Goal: Task Accomplishment & Management: Complete application form

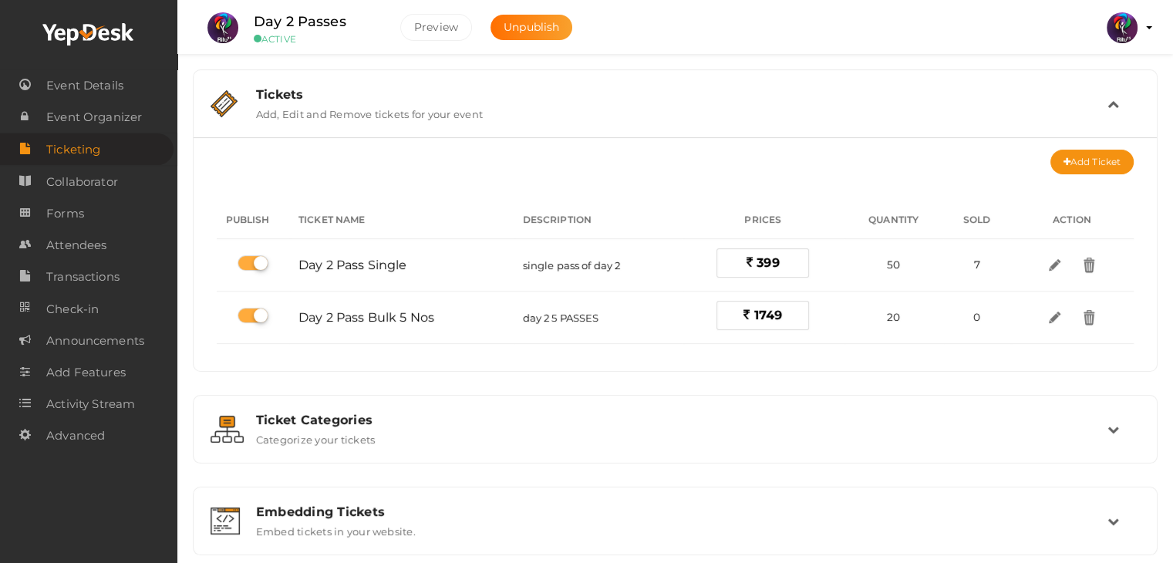
click at [1126, 25] on img at bounding box center [1121, 27] width 31 height 31
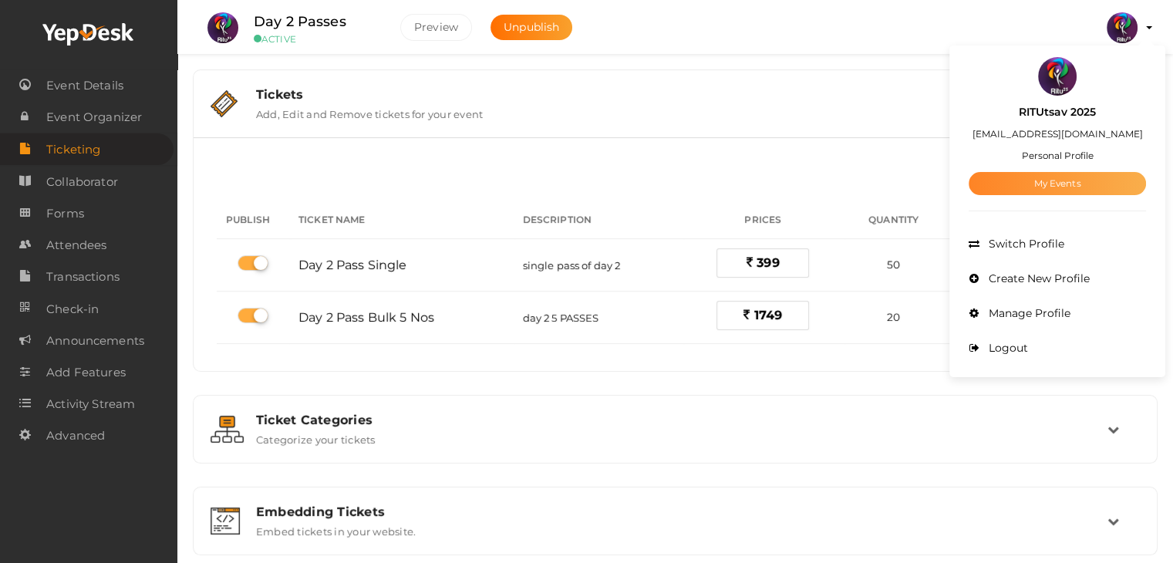
click at [1049, 178] on link "My Events" at bounding box center [1056, 183] width 177 height 23
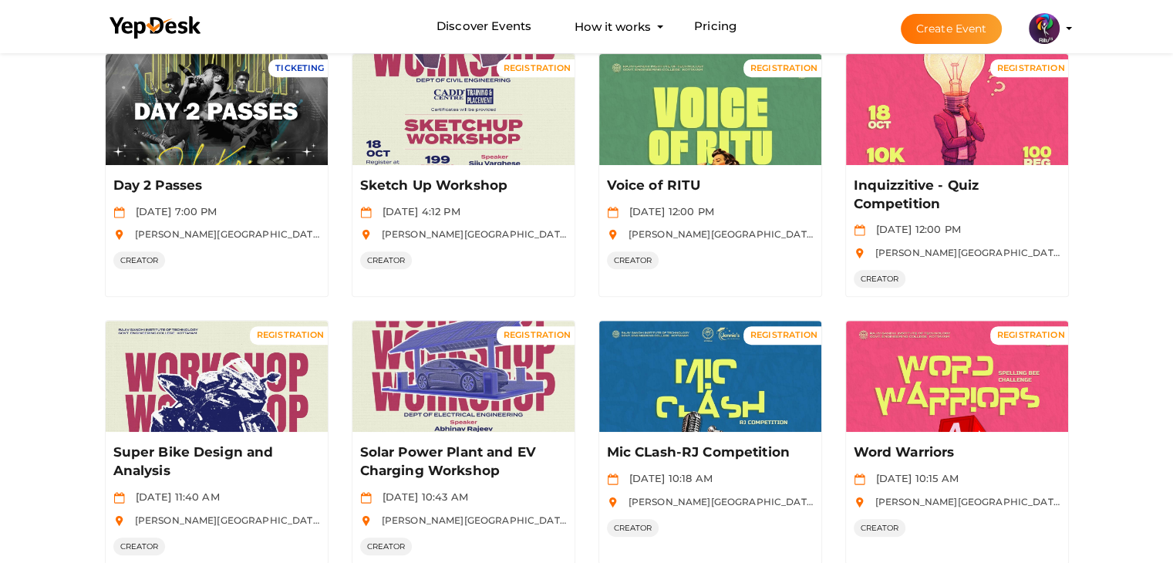
scroll to position [768, 0]
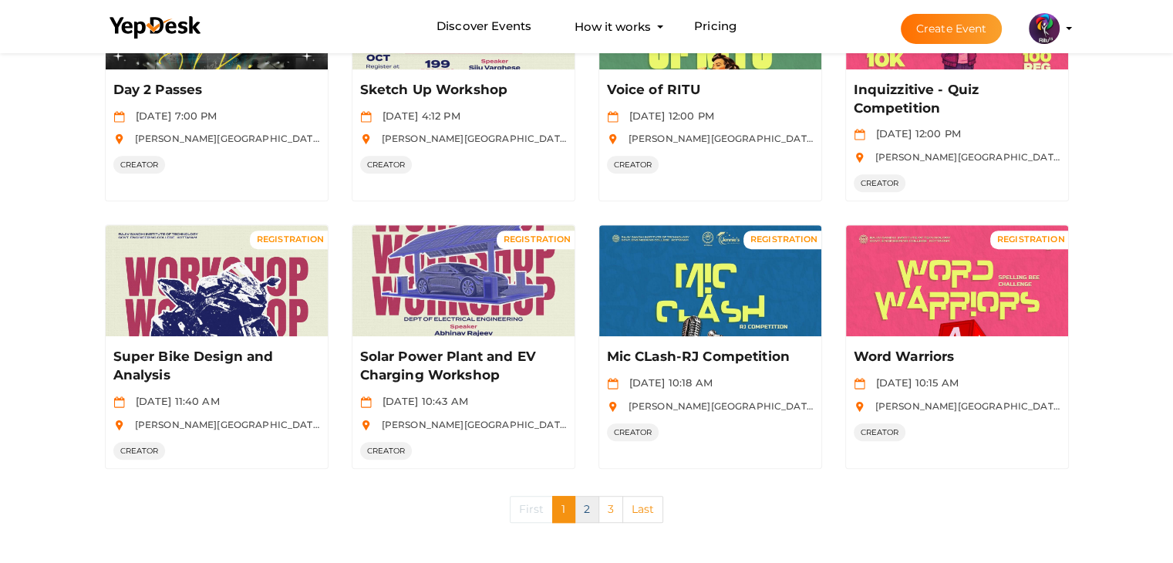
click at [588, 496] on link "2" at bounding box center [586, 509] width 25 height 27
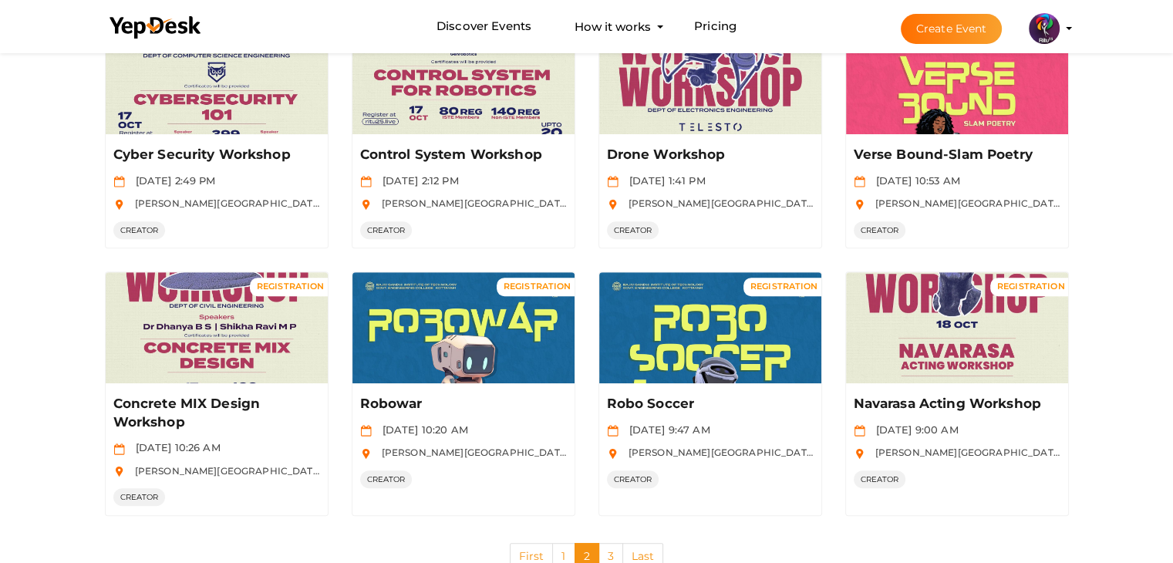
scroll to position [731, 0]
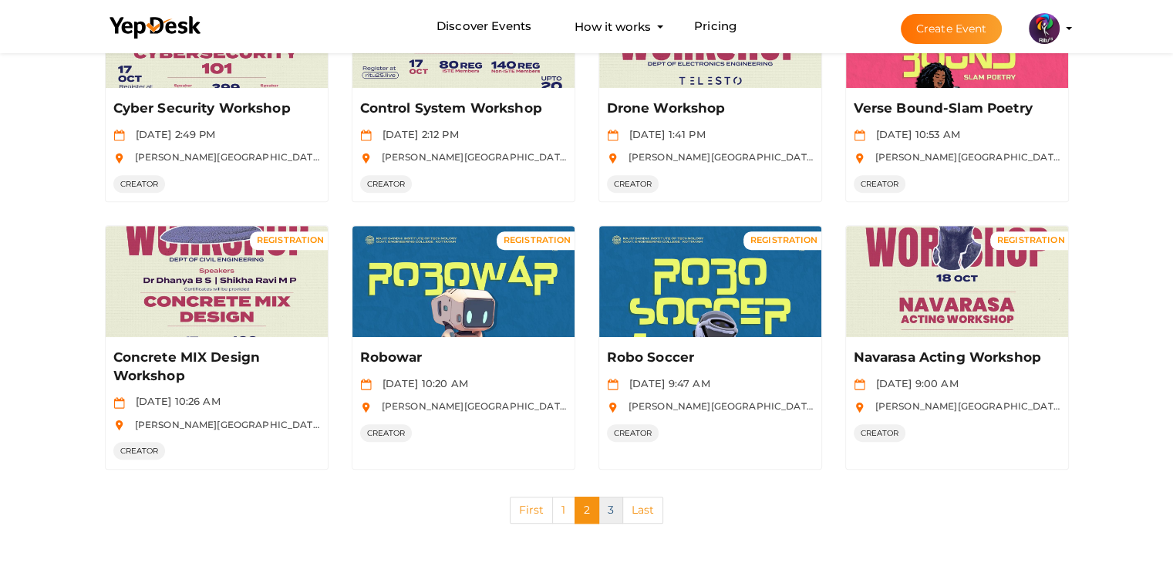
click at [616, 503] on link "3" at bounding box center [610, 510] width 25 height 27
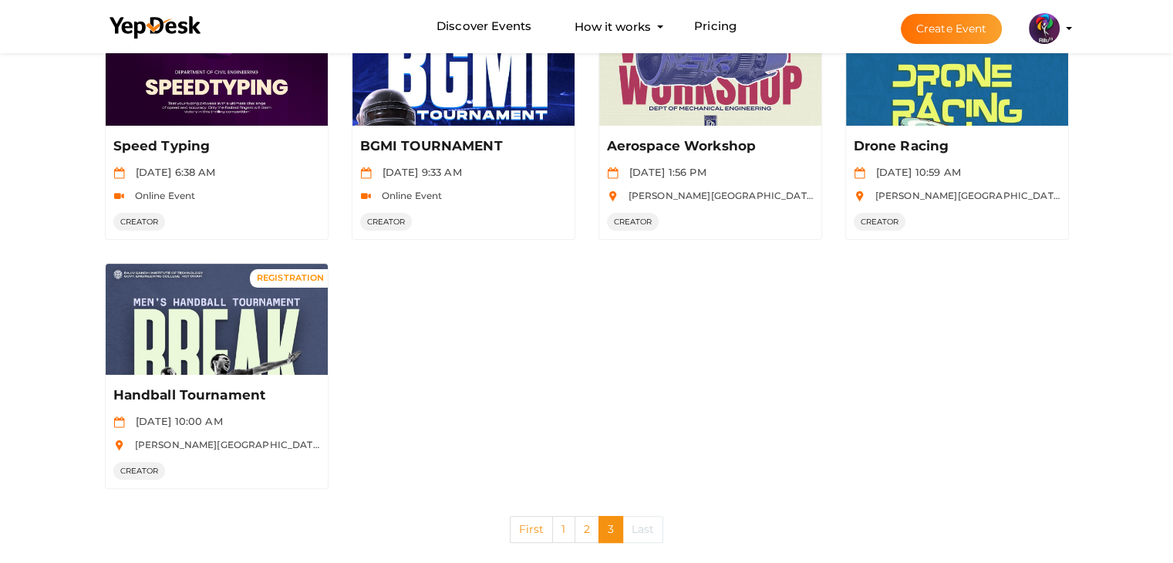
scroll to position [0, 0]
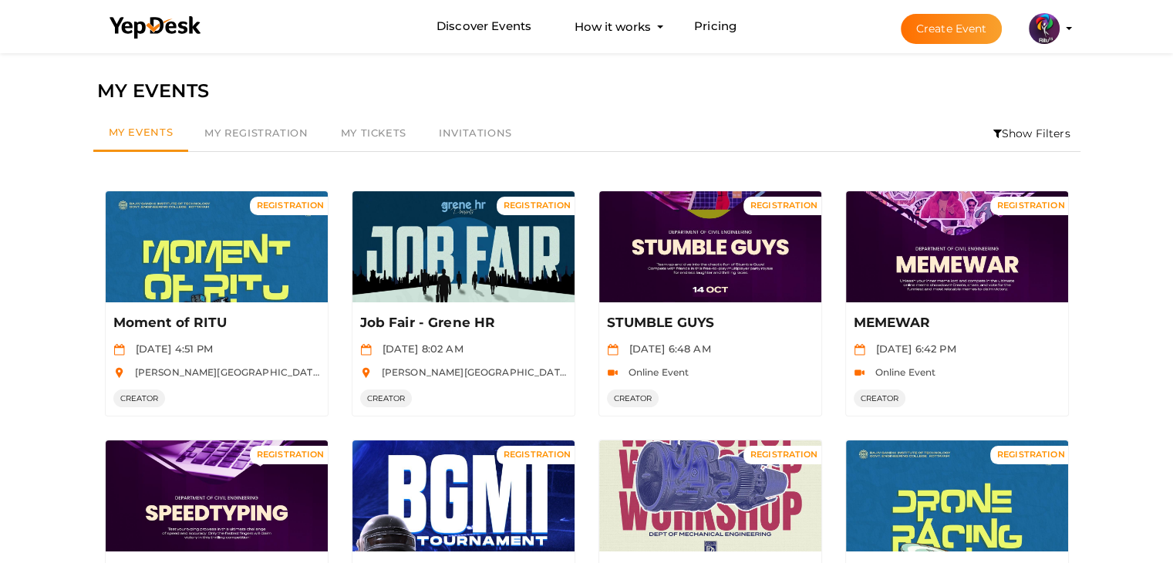
click at [953, 31] on button "Create Event" at bounding box center [952, 29] width 102 height 30
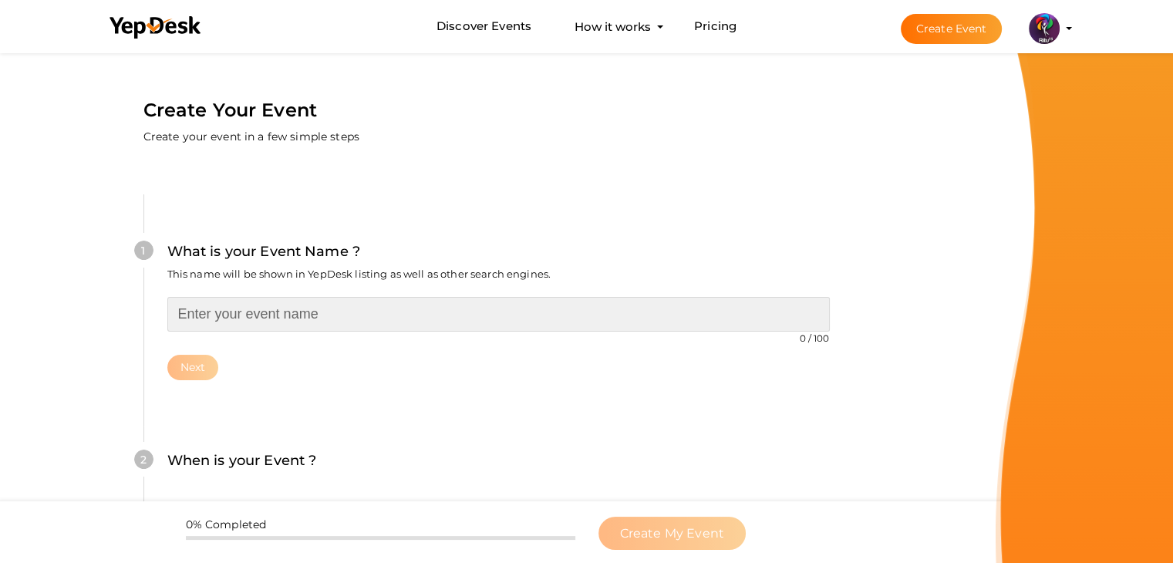
click at [632, 320] on input "text" at bounding box center [498, 314] width 662 height 35
type input "Sculpture"
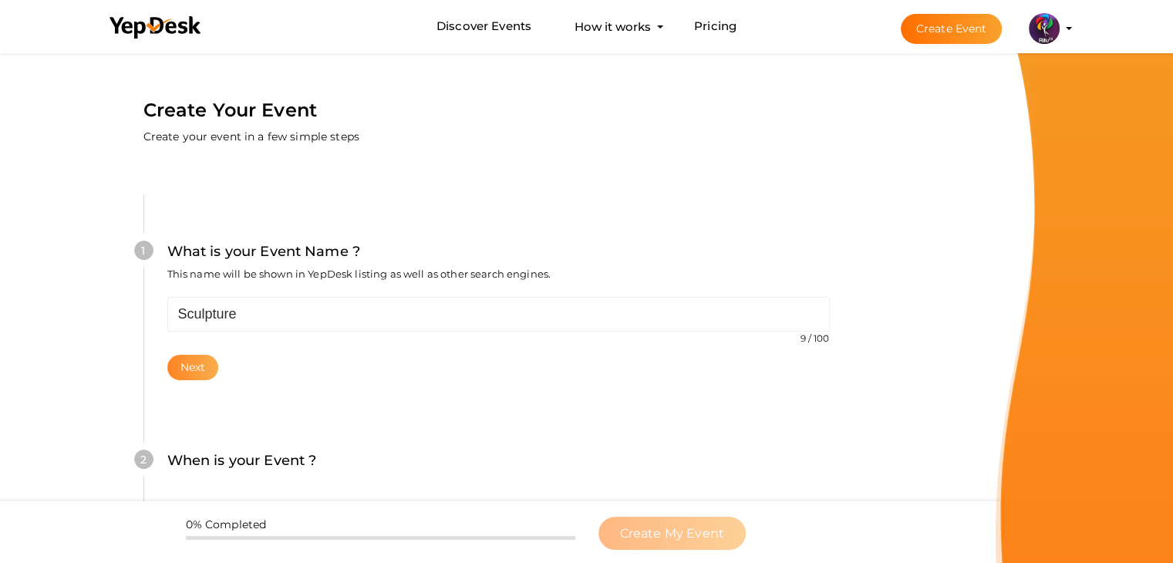
click at [204, 369] on button "Next" at bounding box center [193, 367] width 52 height 25
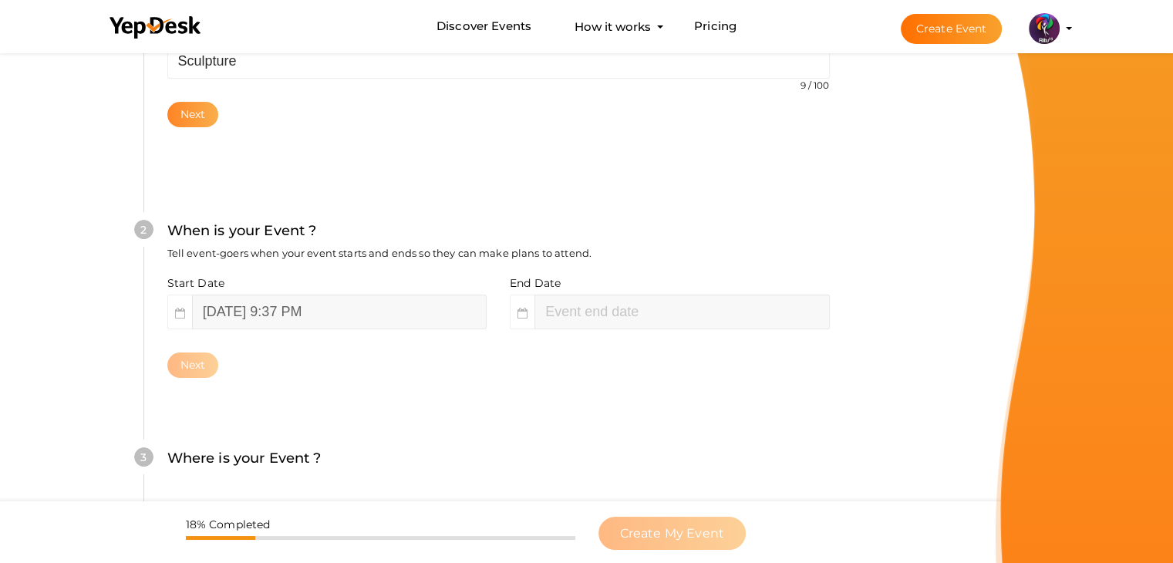
scroll to position [317, 0]
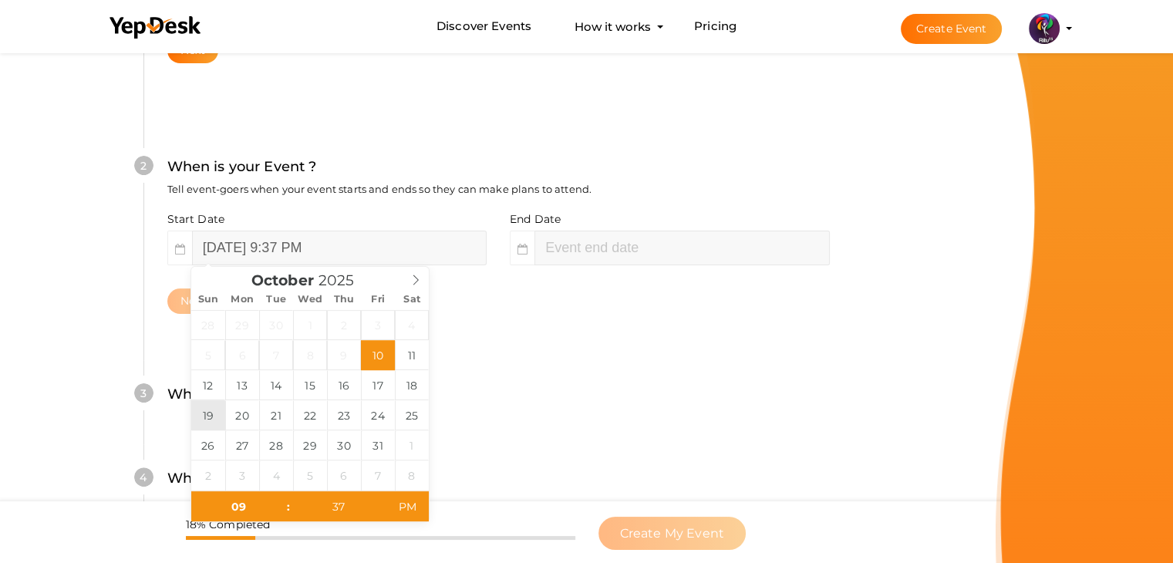
type input "[DATE] 9:37 PM"
type input "11"
type input "37"
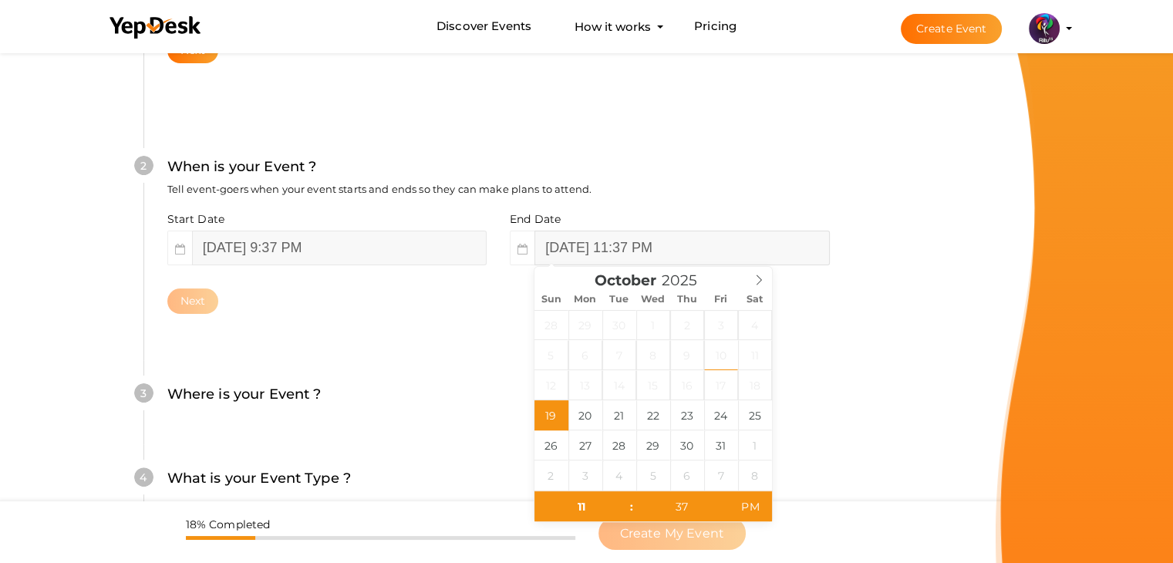
click at [561, 264] on input "October 19, 2025 11:37 PM" at bounding box center [681, 248] width 295 height 35
drag, startPoint x: 593, startPoint y: 424, endPoint x: 558, endPoint y: 413, distance: 36.3
type input "October 19, 2025 11:37 PM"
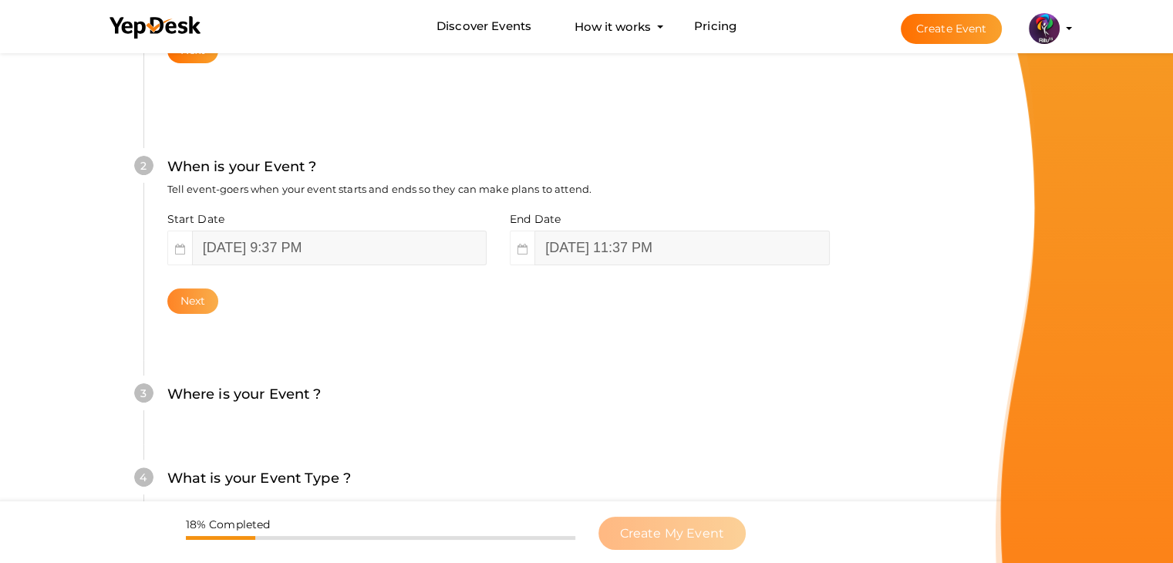
click at [190, 296] on button "Next" at bounding box center [193, 300] width 52 height 25
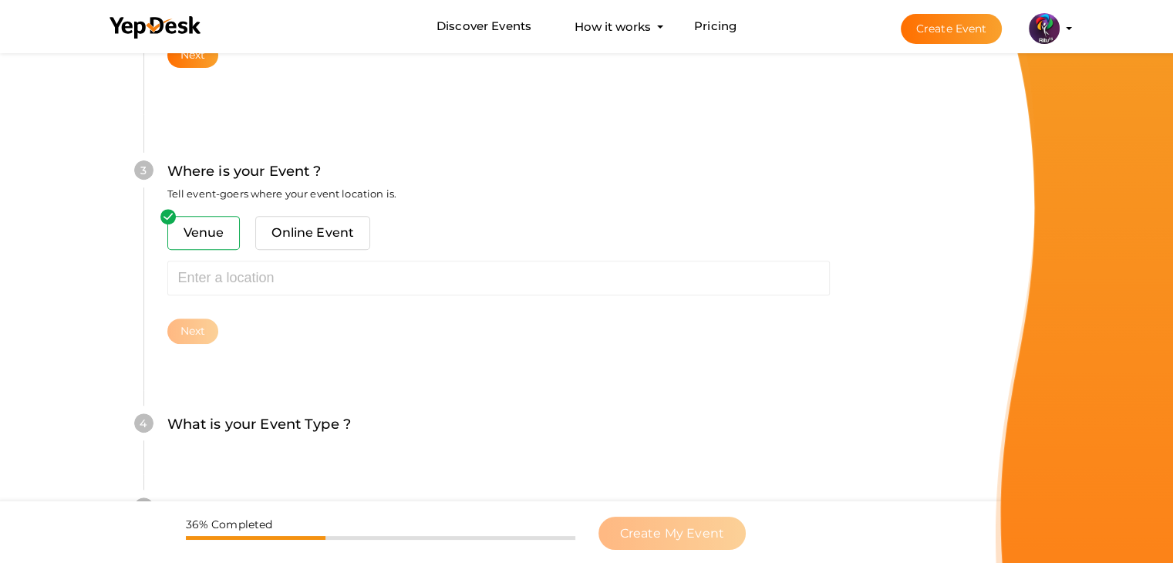
scroll to position [567, 0]
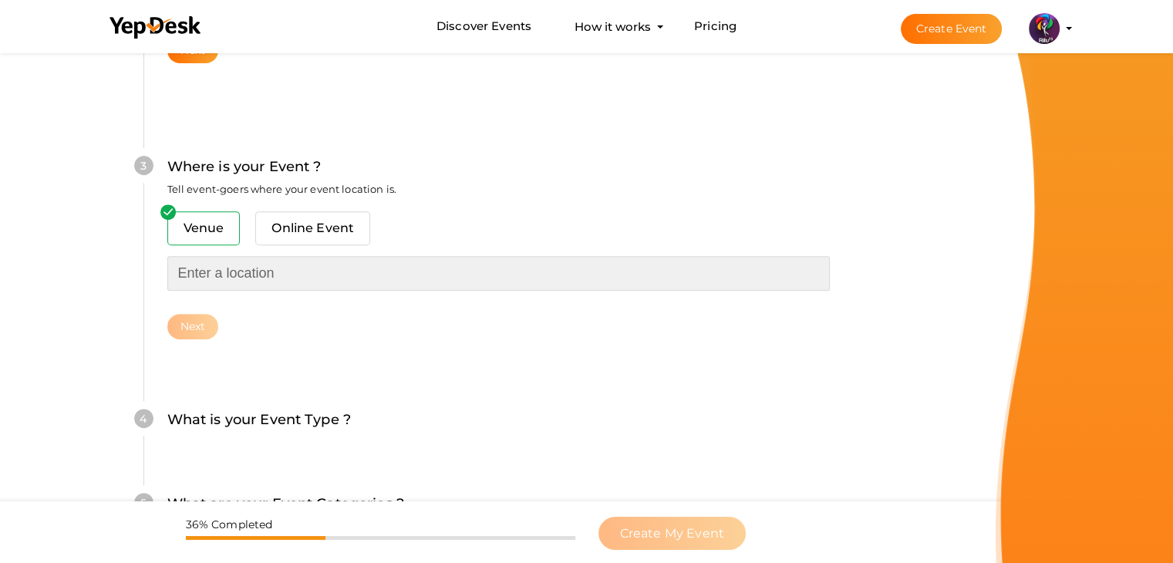
click at [296, 276] on input "text" at bounding box center [498, 273] width 662 height 35
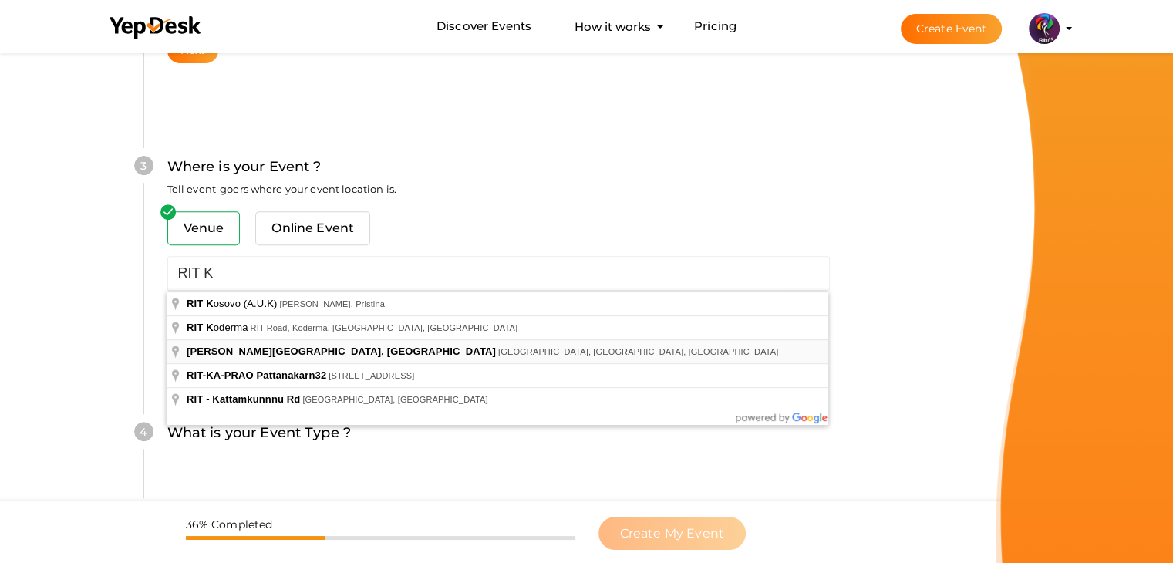
type input "[PERSON_NAME][GEOGRAPHIC_DATA], [GEOGRAPHIC_DATA], [GEOGRAPHIC_DATA], [GEOGRAPH…"
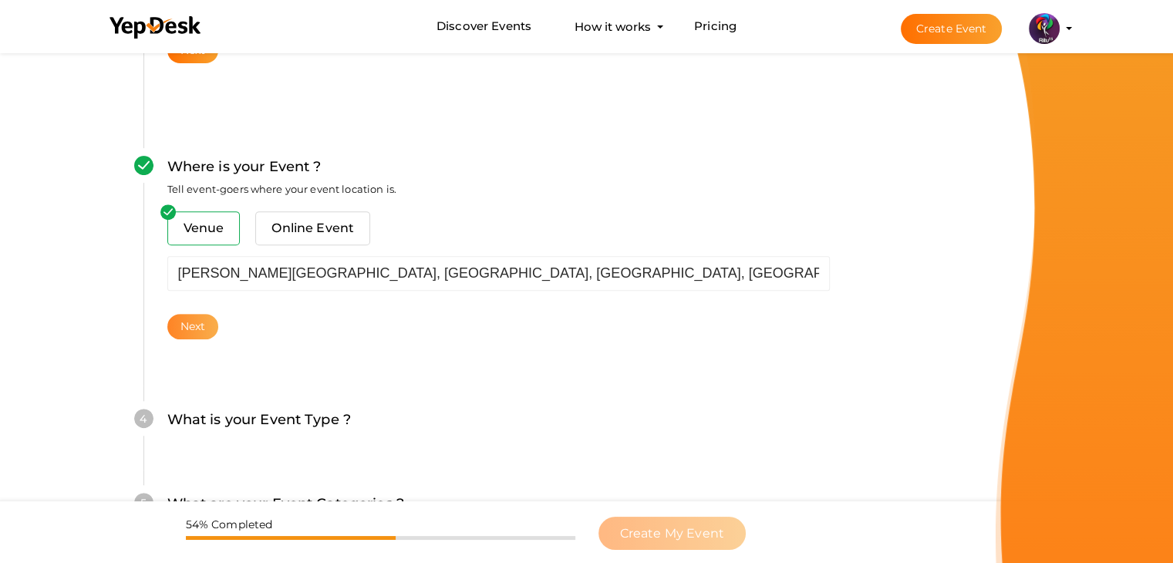
click at [203, 334] on button "Next" at bounding box center [193, 326] width 52 height 25
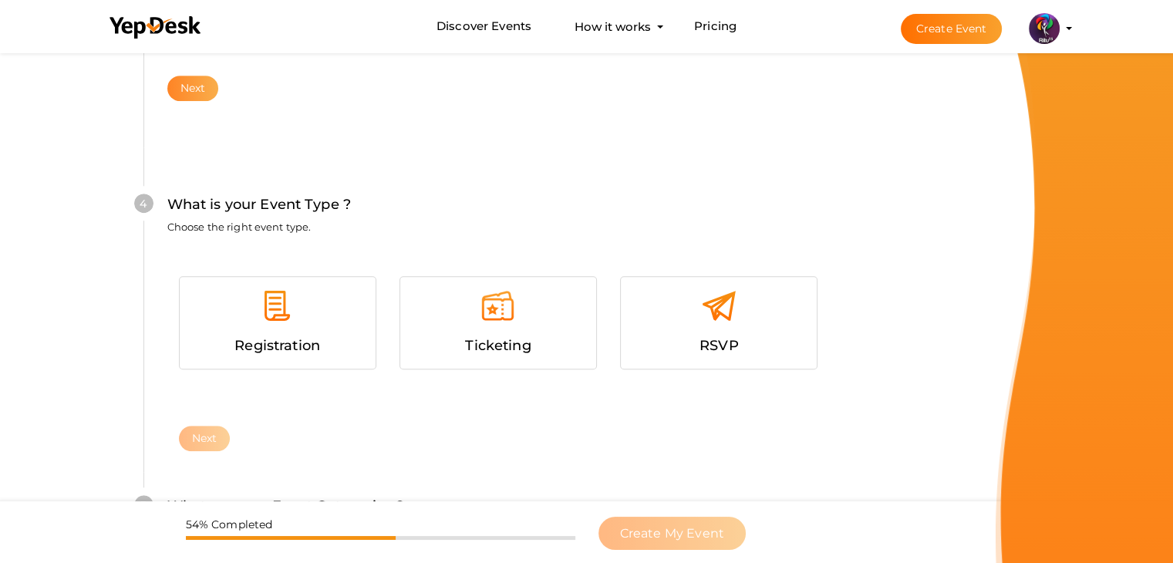
scroll to position [843, 0]
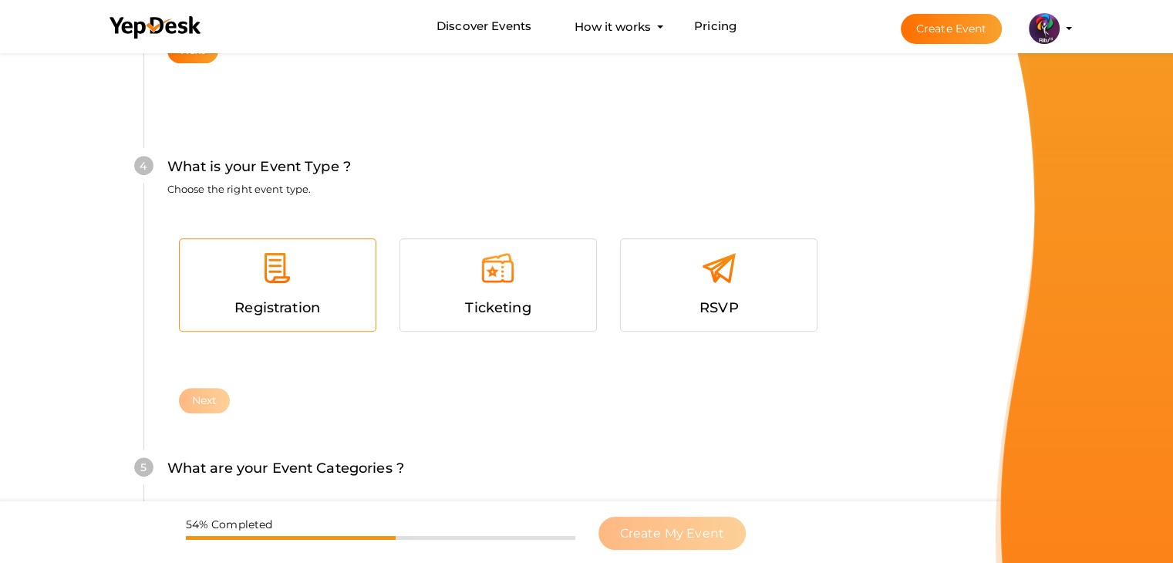
click at [330, 295] on div at bounding box center [277, 274] width 173 height 46
click at [215, 402] on button "Next" at bounding box center [205, 400] width 52 height 25
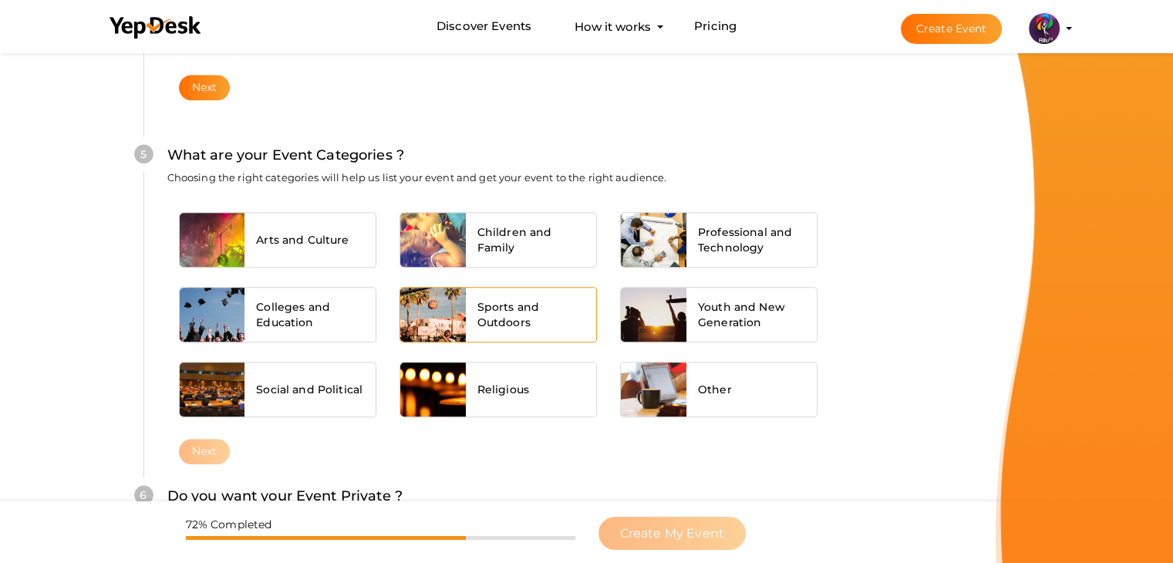
scroll to position [1167, 0]
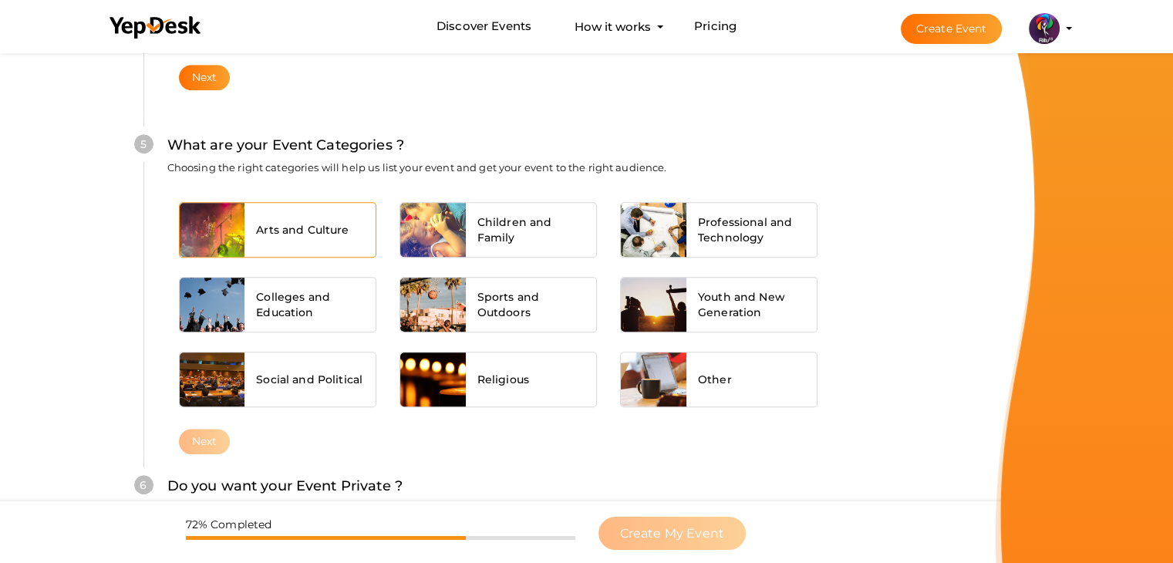
click at [293, 229] on span "Arts and Culture" at bounding box center [302, 229] width 93 height 15
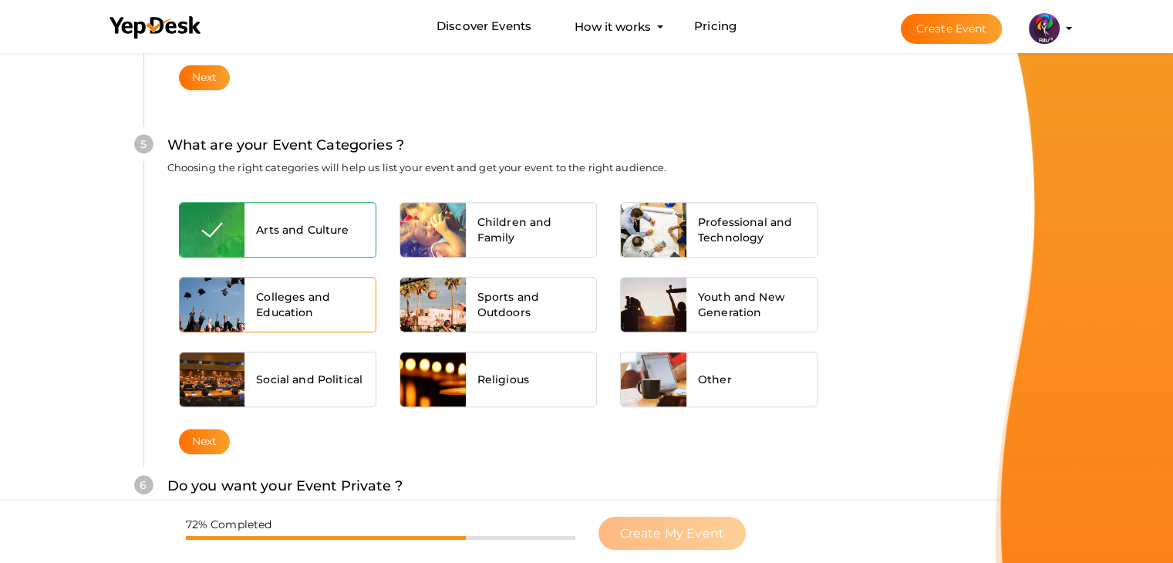
click at [295, 285] on div "Colleges and Education" at bounding box center [309, 305] width 131 height 54
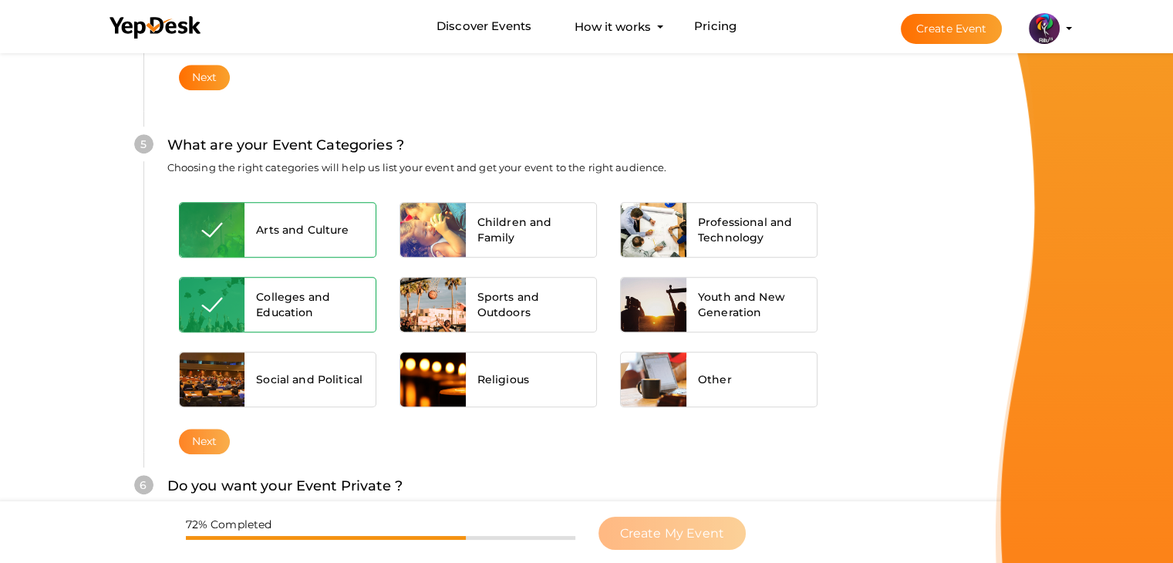
click at [219, 429] on button "Next" at bounding box center [205, 441] width 52 height 25
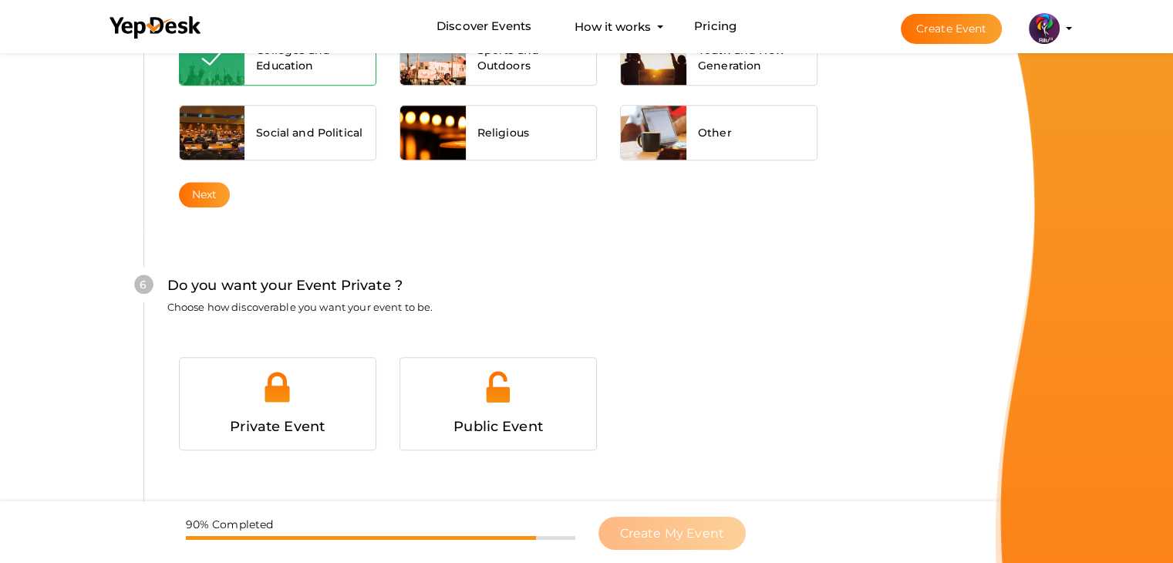
scroll to position [1505, 0]
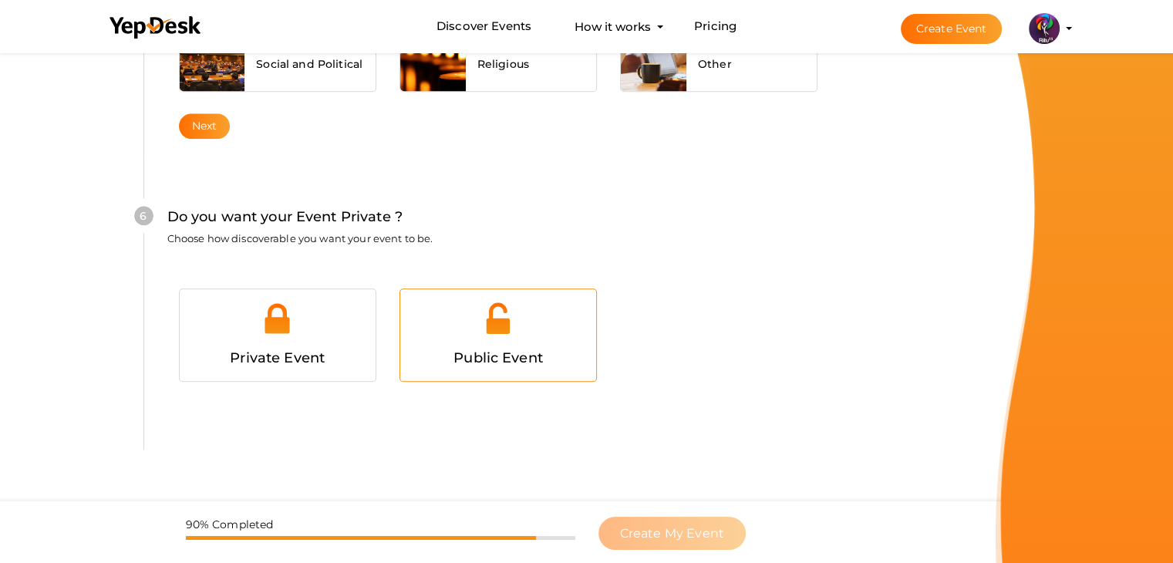
click at [509, 334] on div at bounding box center [498, 324] width 173 height 46
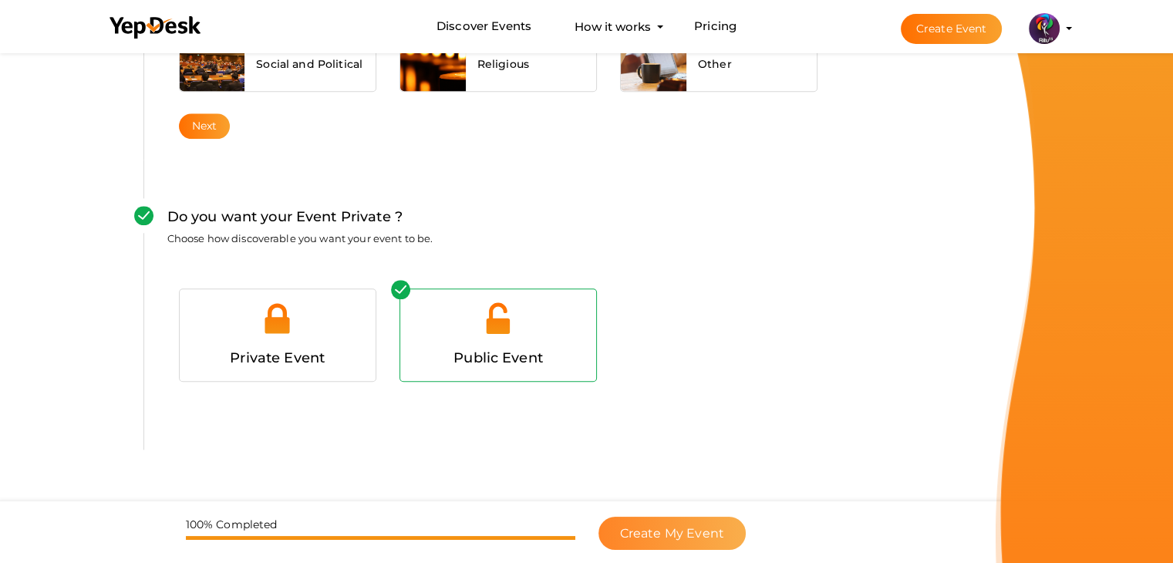
click at [722, 529] on button "Create My Event" at bounding box center [671, 533] width 147 height 33
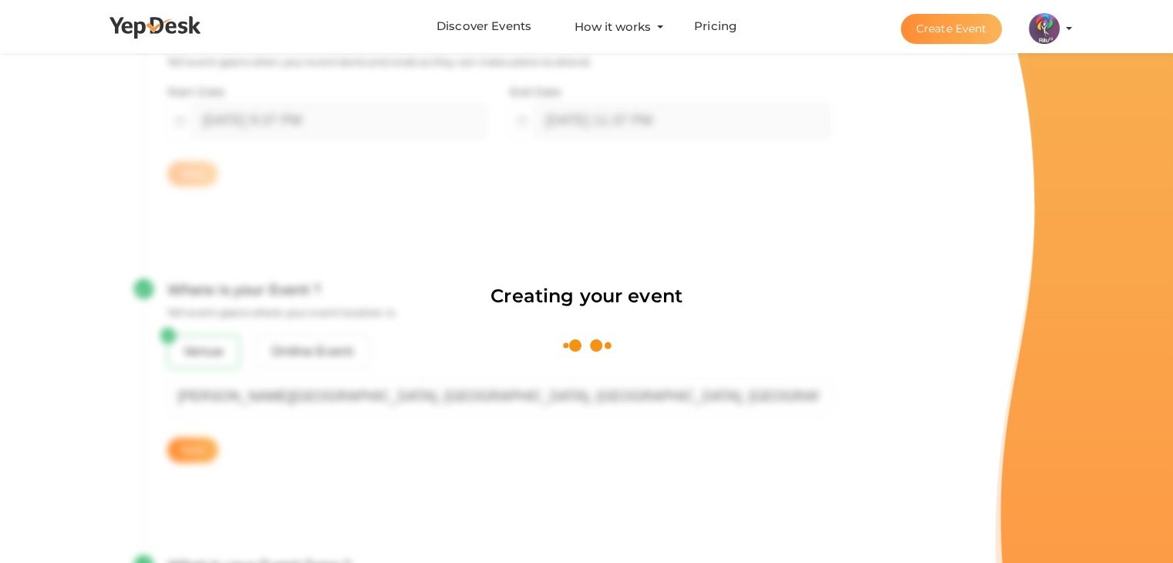
scroll to position [231, 0]
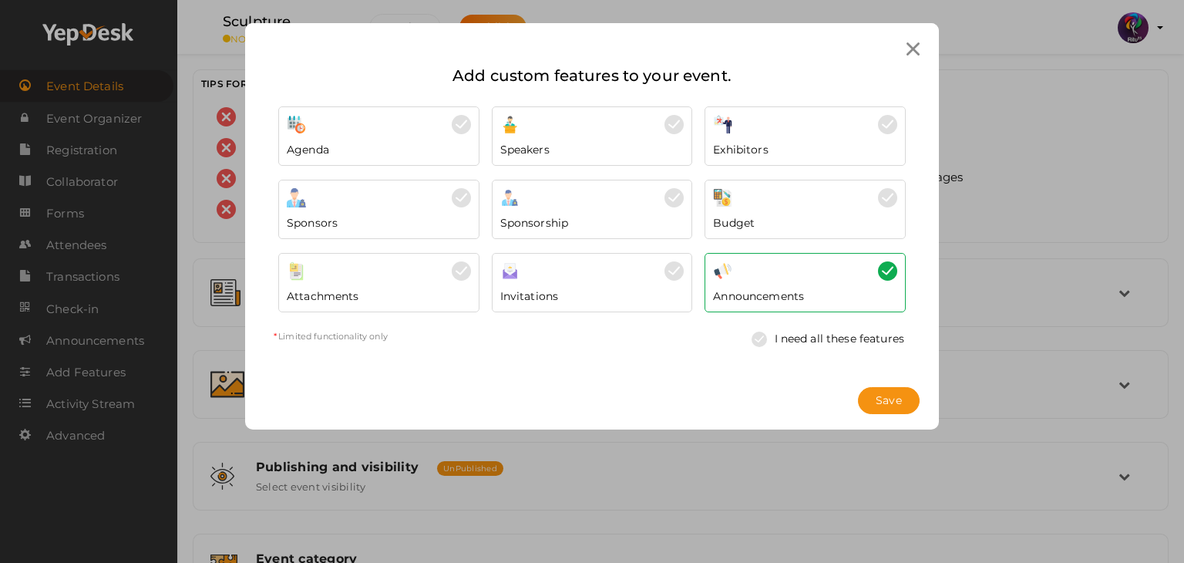
click at [914, 42] on icon at bounding box center [913, 48] width 13 height 13
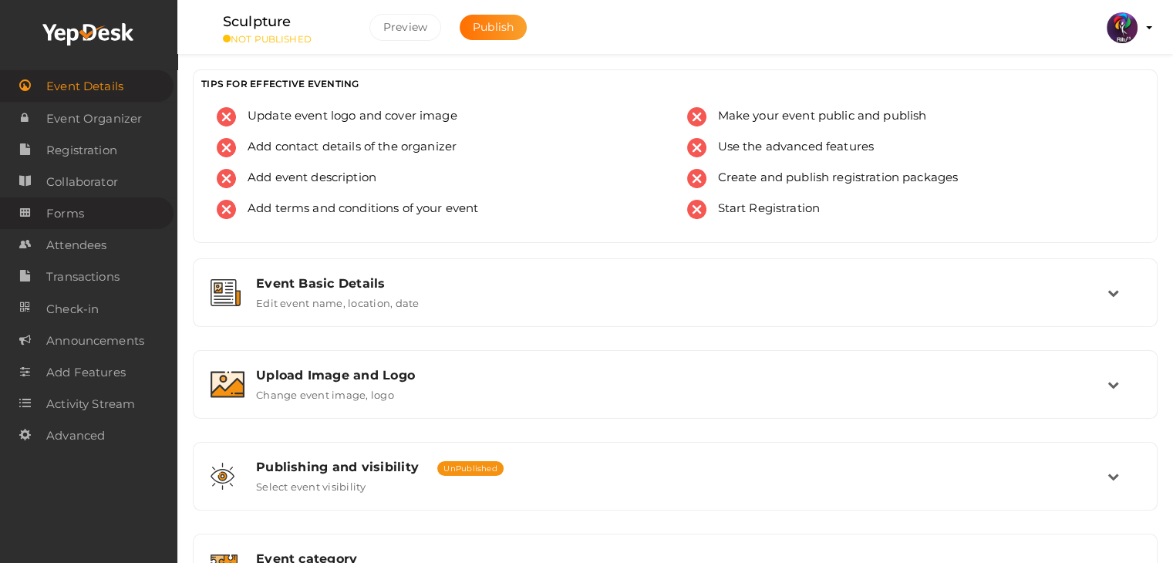
click at [69, 221] on span "Forms" at bounding box center [65, 213] width 38 height 31
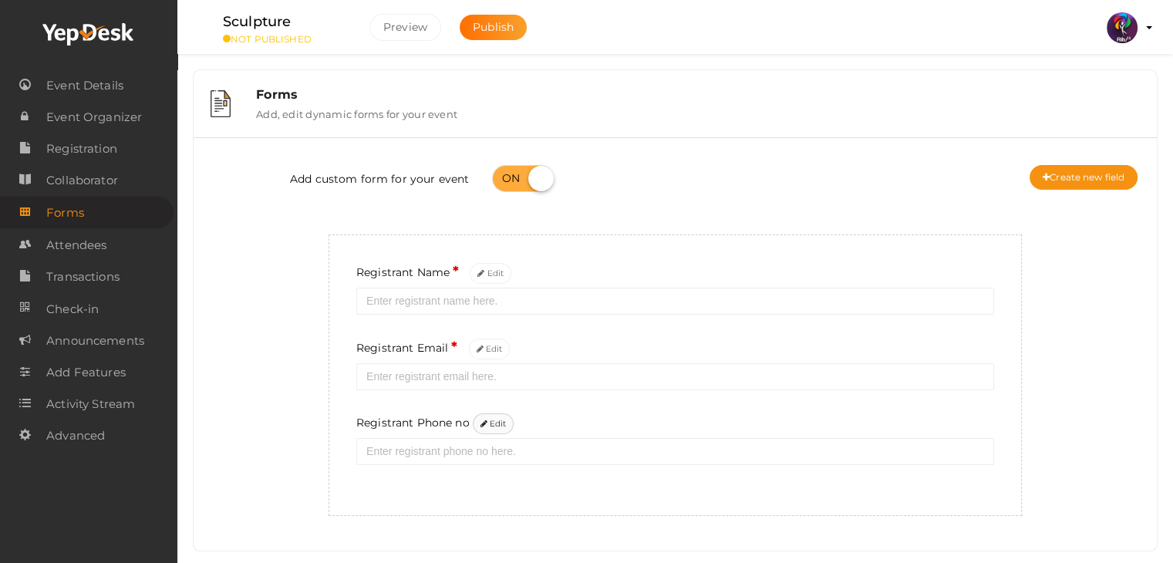
click at [490, 420] on button "Edit" at bounding box center [494, 423] width 42 height 21
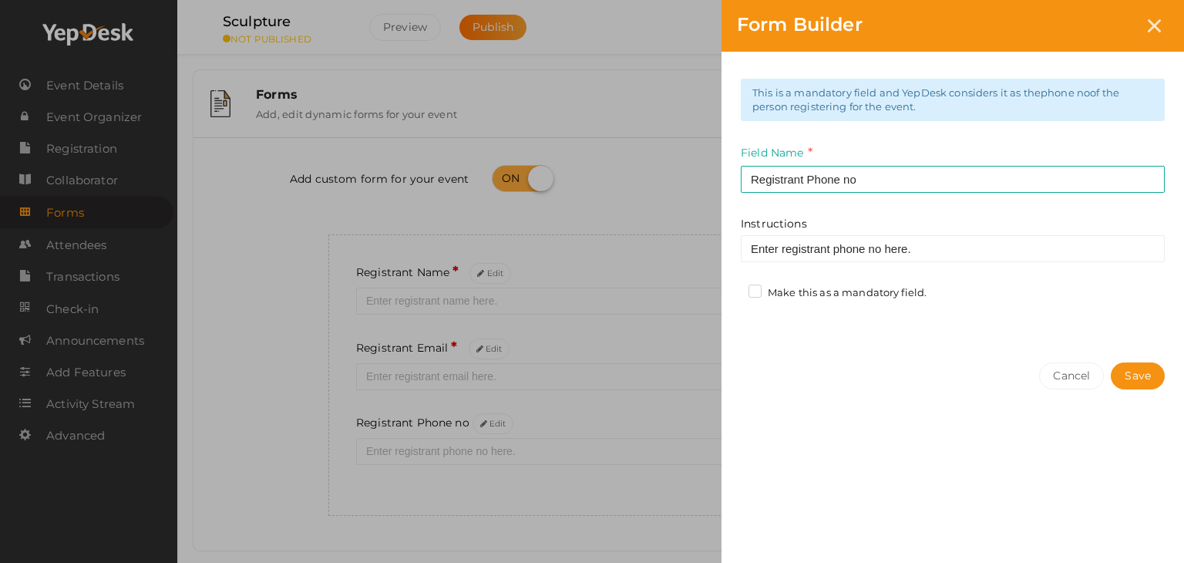
click at [753, 292] on label "Make this as a mandatory field." at bounding box center [838, 292] width 178 height 15
click at [733, 288] on input "Make this as a mandatory field." at bounding box center [733, 288] width 0 height 0
click at [1132, 375] on button "Save" at bounding box center [1138, 375] width 54 height 27
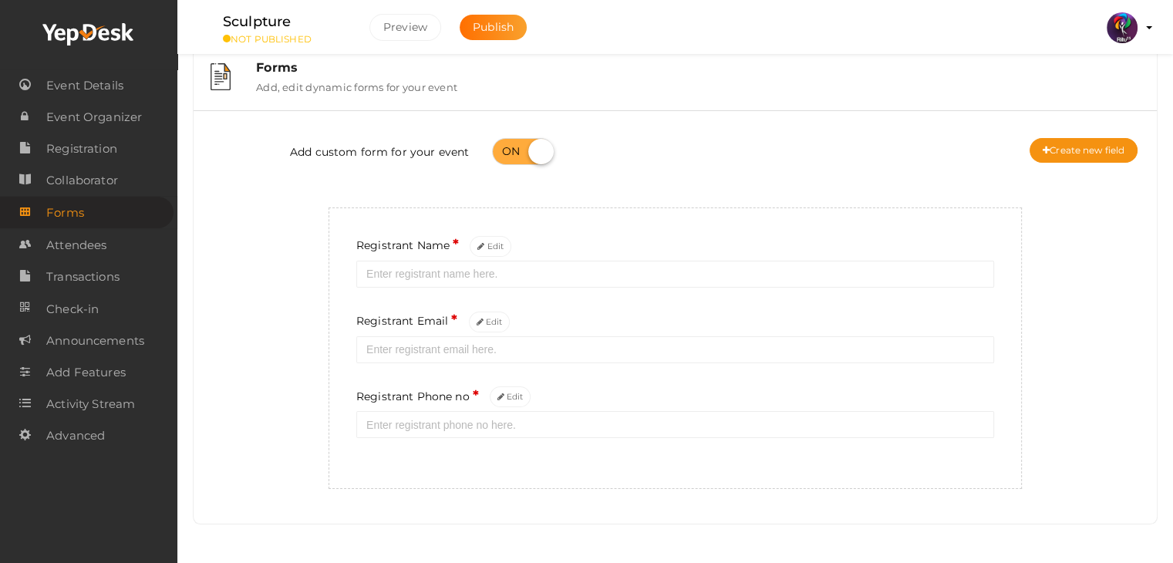
scroll to position [28, 0]
click at [1080, 153] on button "Create new field" at bounding box center [1083, 150] width 108 height 25
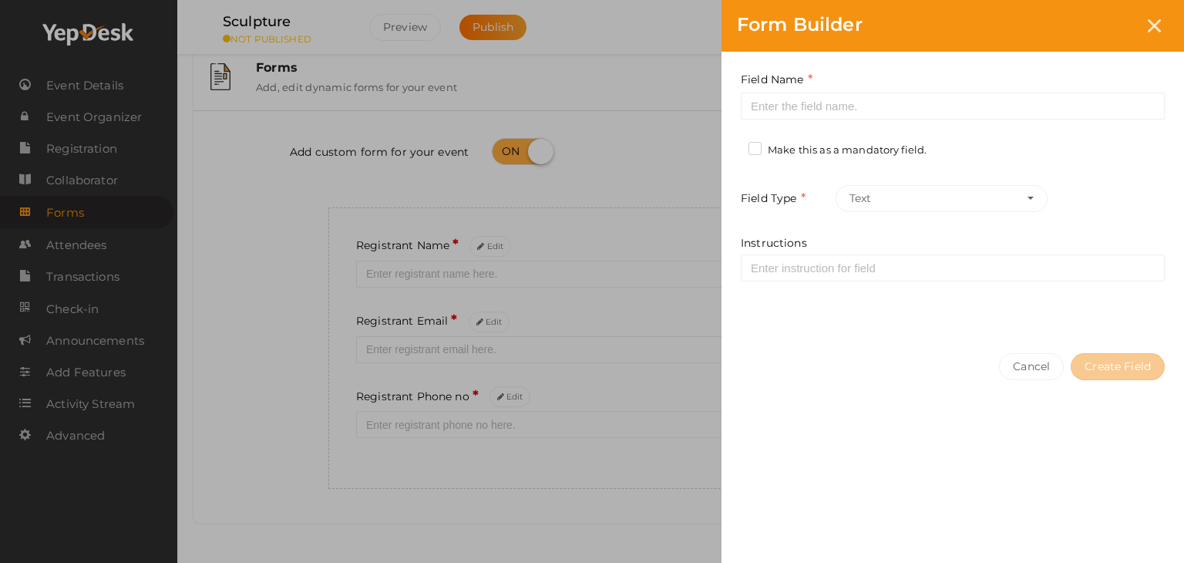
click at [1058, 141] on div "Field Name Required. Form field name already used. Make this as a mandatory fie…" at bounding box center [953, 195] width 463 height 286
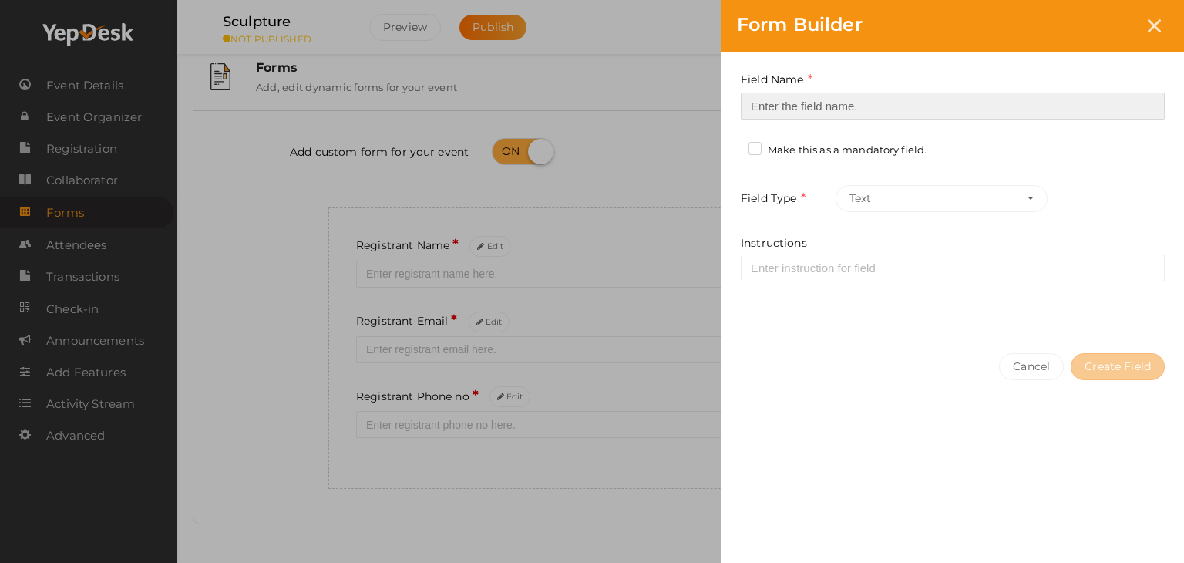
click at [948, 102] on input at bounding box center [953, 106] width 424 height 27
type input "Registrant College"
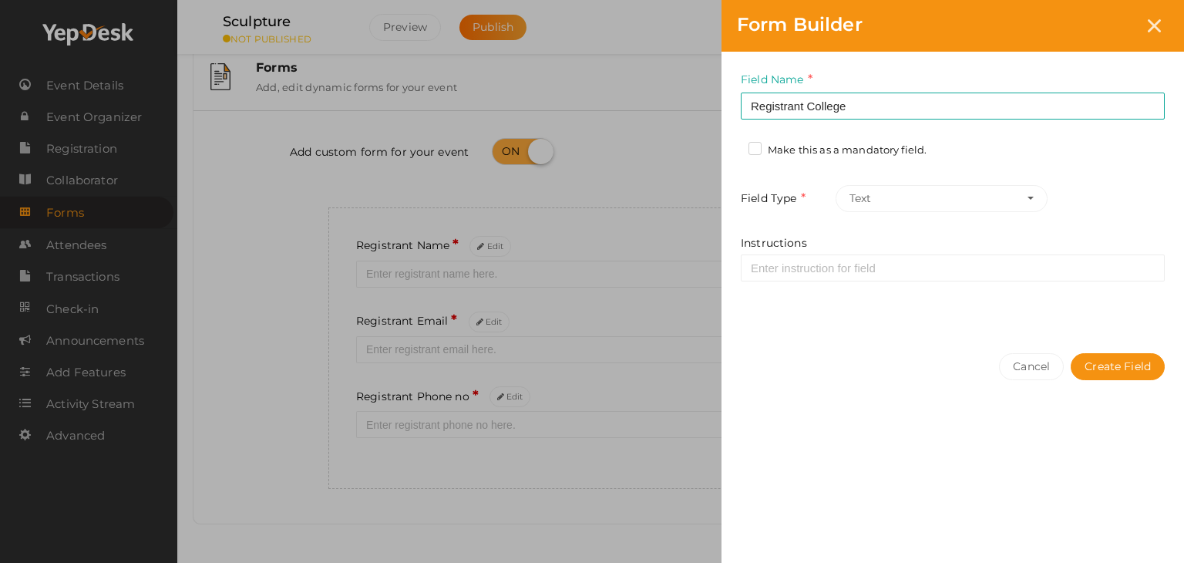
click at [872, 149] on label "Make this as a mandatory field." at bounding box center [838, 150] width 178 height 15
click at [733, 146] on input "Make this as a mandatory field." at bounding box center [733, 146] width 0 height 0
click at [1126, 364] on button "Create Field" at bounding box center [1118, 366] width 94 height 27
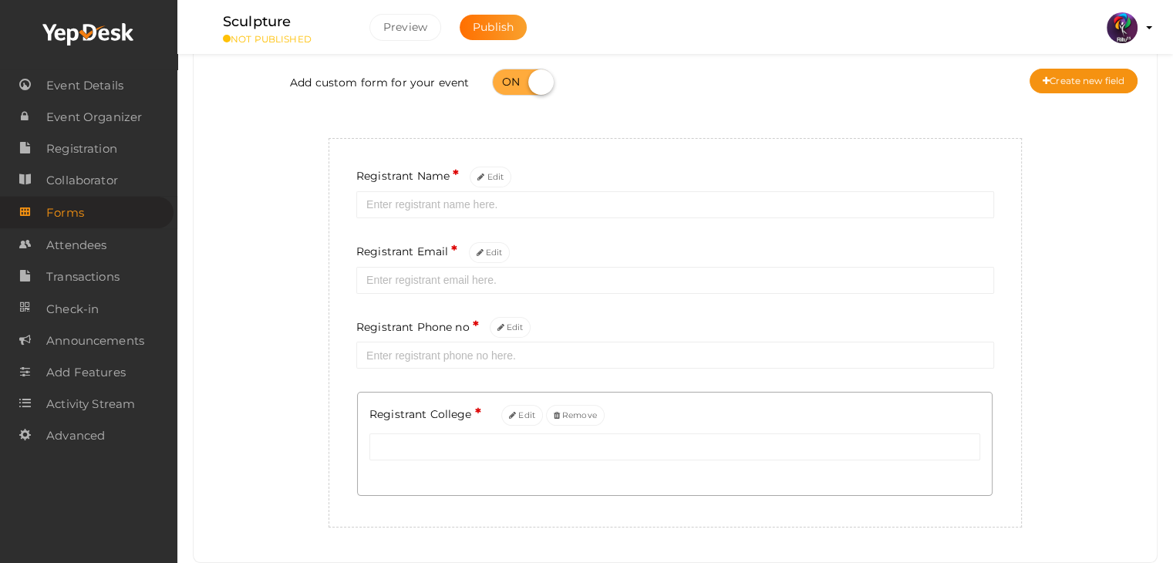
scroll to position [99, 0]
click at [1056, 82] on button "Create new field" at bounding box center [1083, 78] width 108 height 25
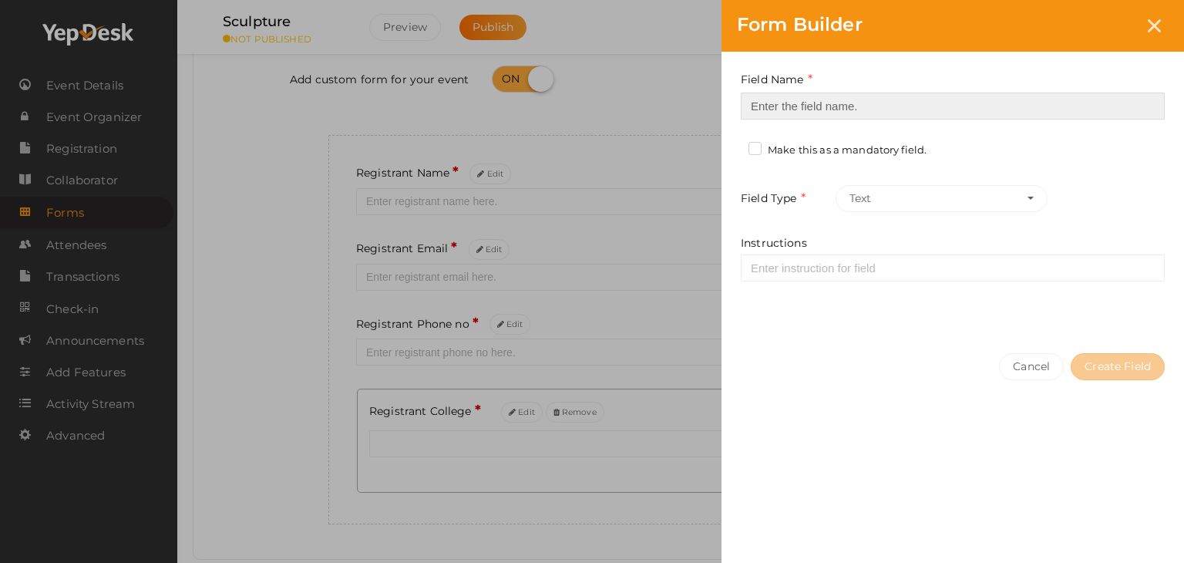
click at [921, 113] on input at bounding box center [953, 106] width 424 height 27
type input "Refferal ID"
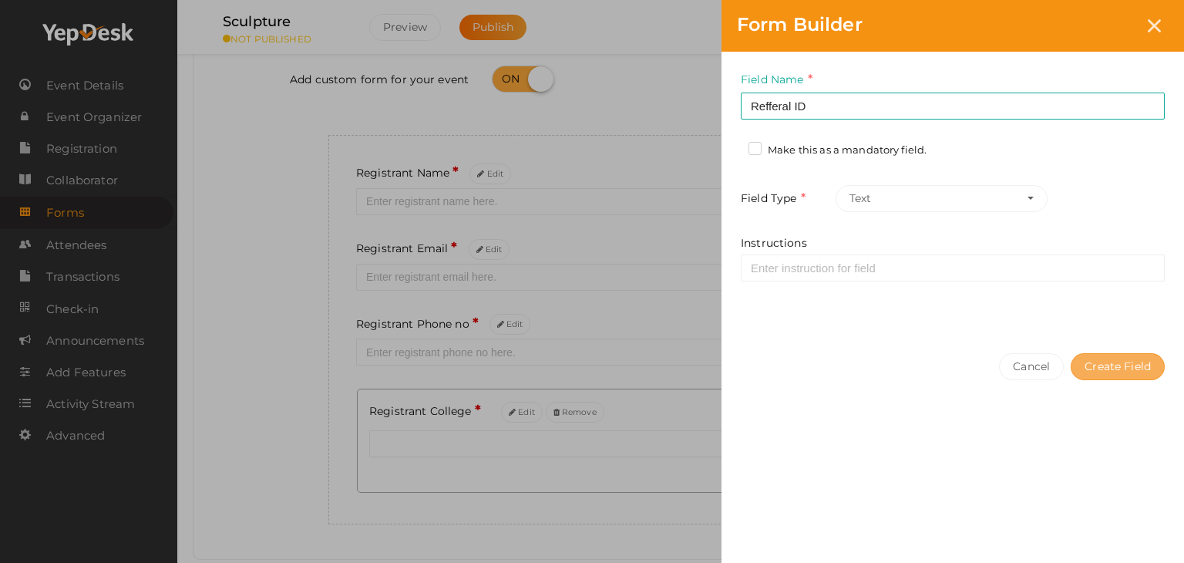
click at [1093, 355] on button "Create Field" at bounding box center [1118, 366] width 94 height 27
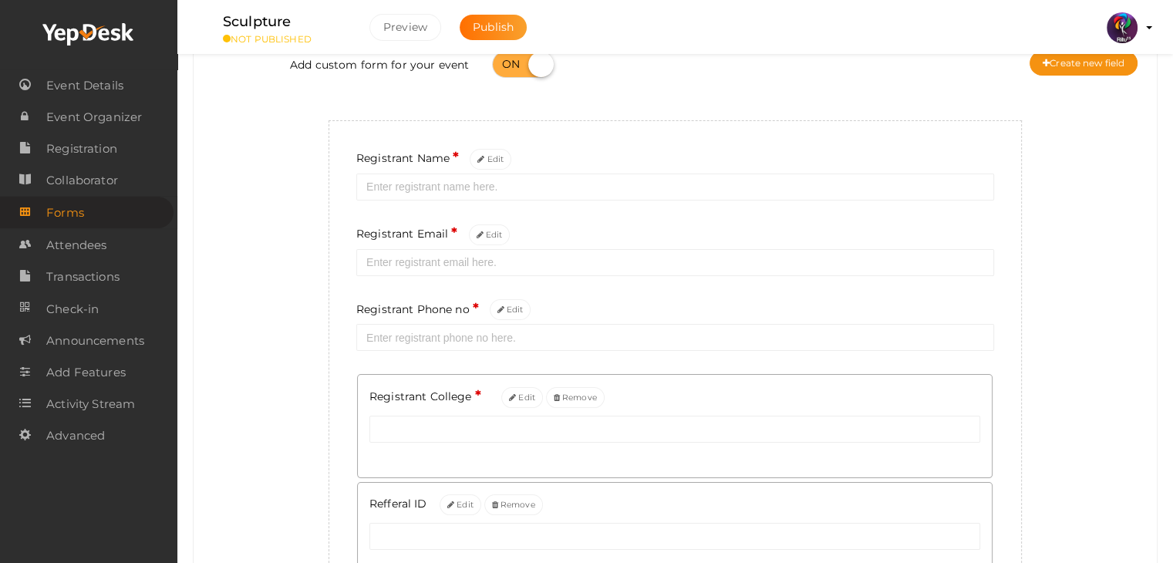
scroll to position [108, 0]
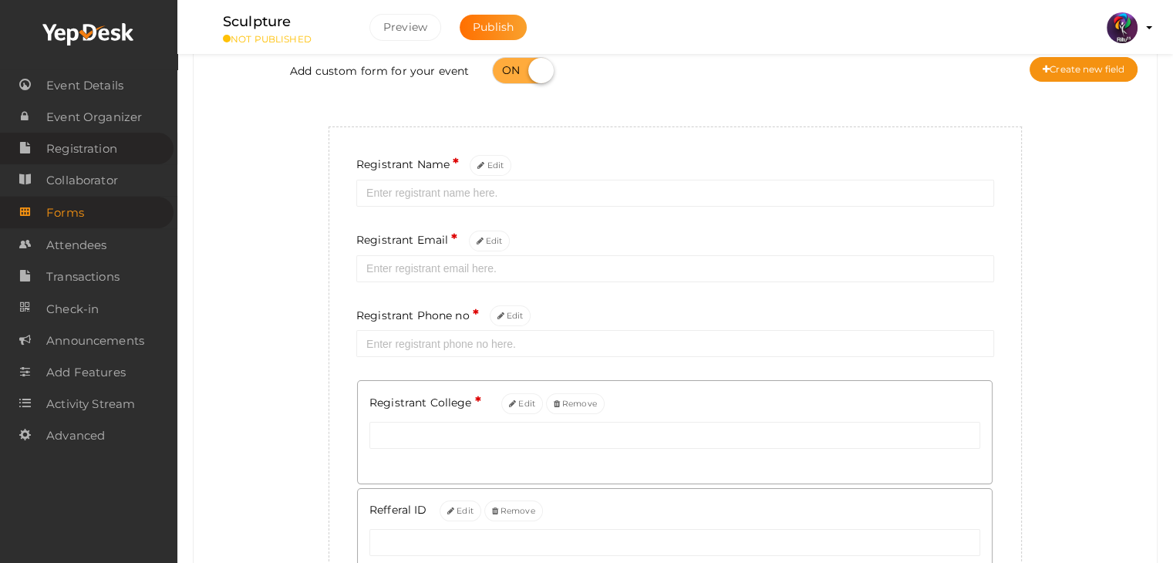
click at [99, 146] on span "Registration" at bounding box center [81, 148] width 71 height 31
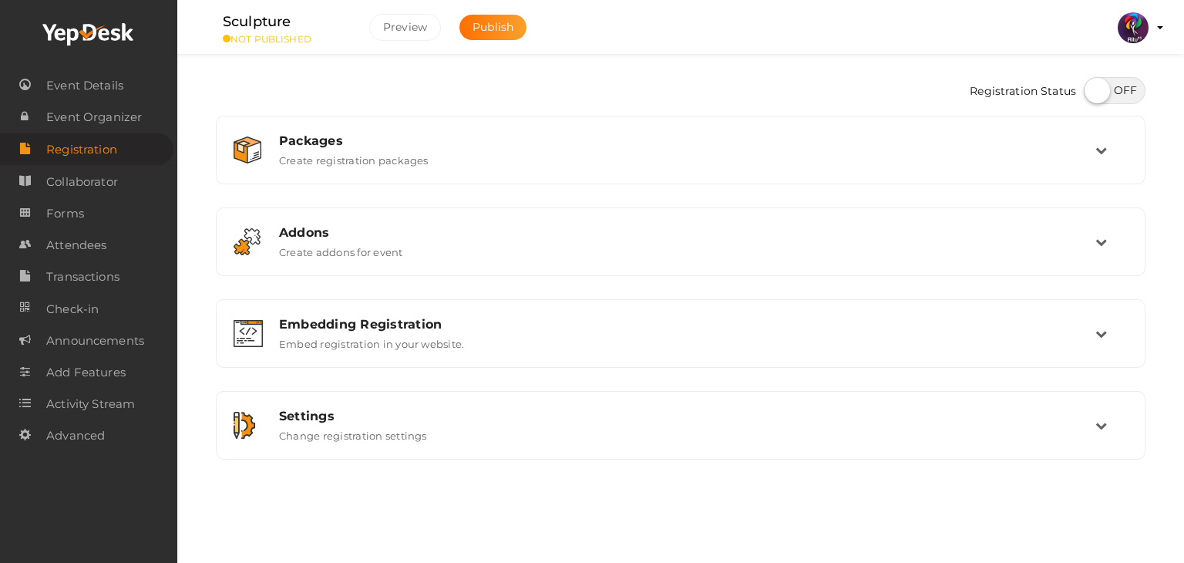
click at [1135, 88] on label at bounding box center [1115, 90] width 62 height 27
click at [1094, 88] on input "checkbox" at bounding box center [1089, 85] width 10 height 10
checkbox input "true"
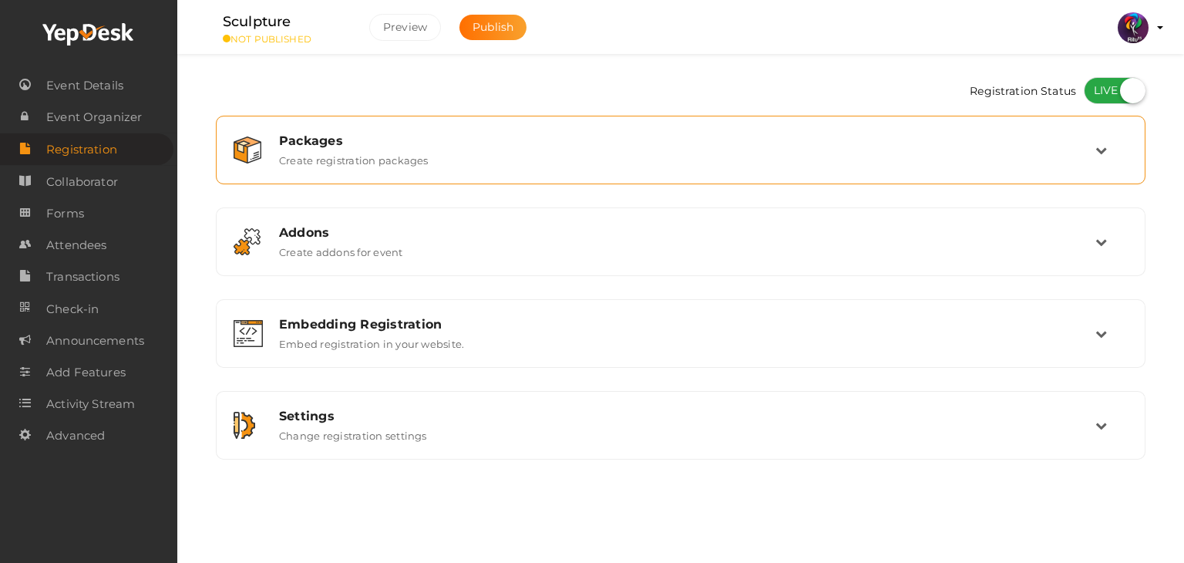
click at [1049, 119] on div "Packages Create registration packages" at bounding box center [681, 150] width 930 height 69
click at [962, 145] on div "Packages" at bounding box center [687, 140] width 817 height 15
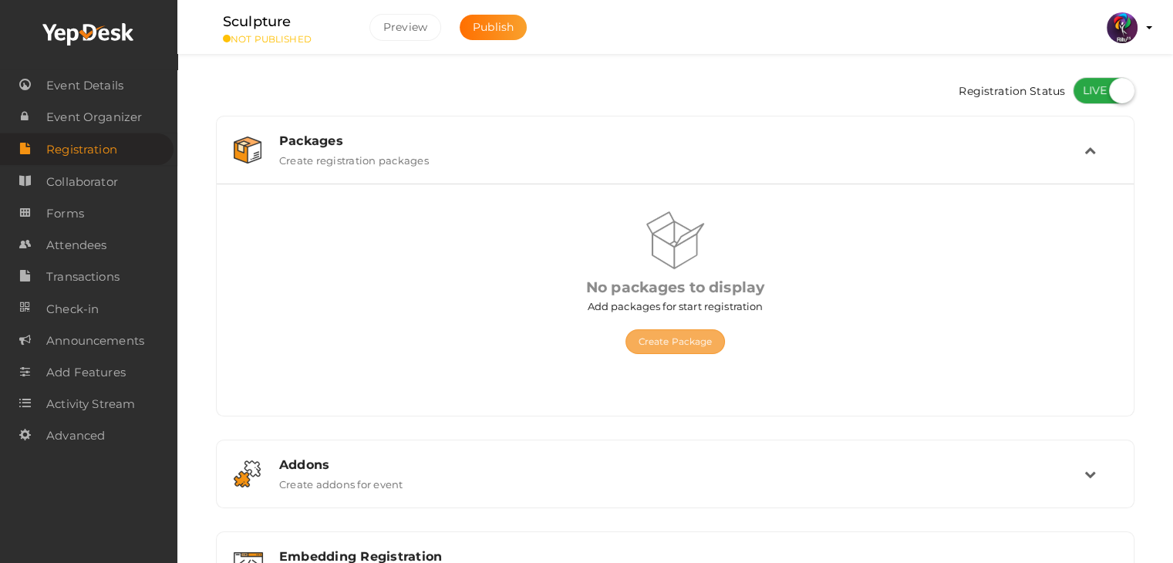
click at [702, 335] on button "Create Package" at bounding box center [675, 341] width 100 height 25
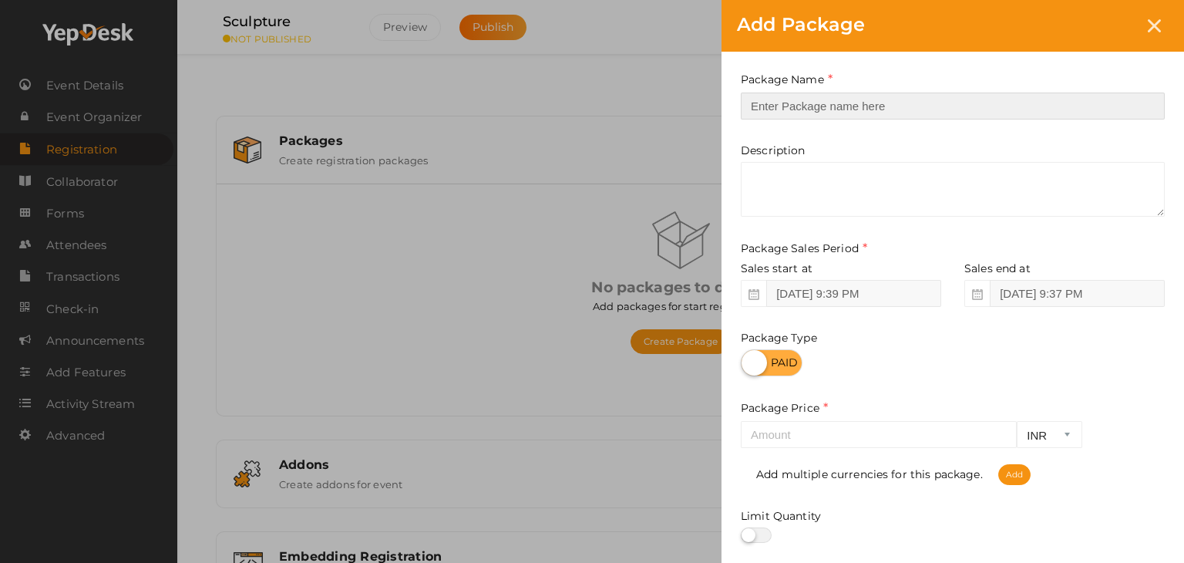
click at [822, 113] on input "text" at bounding box center [953, 106] width 424 height 27
type input "Registration"
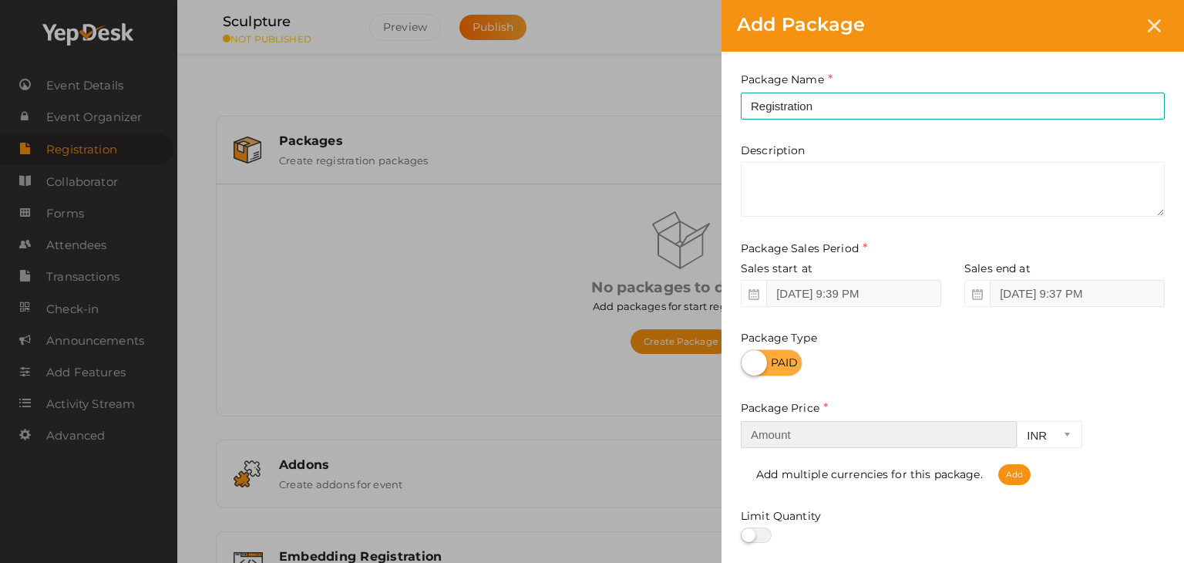
click at [840, 429] on input "number" at bounding box center [879, 434] width 276 height 27
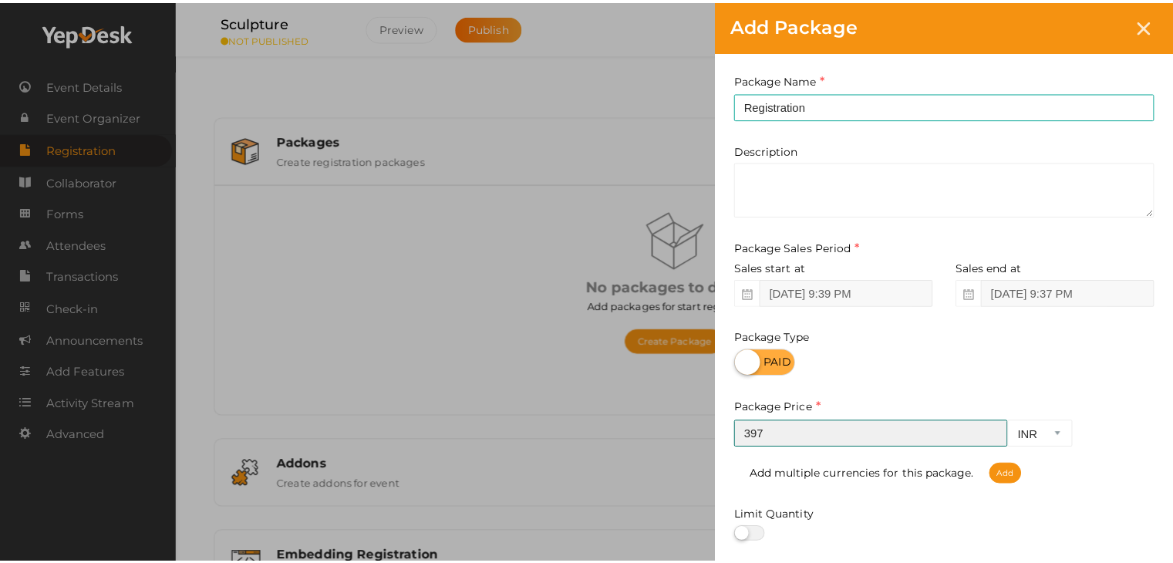
scroll to position [191, 0]
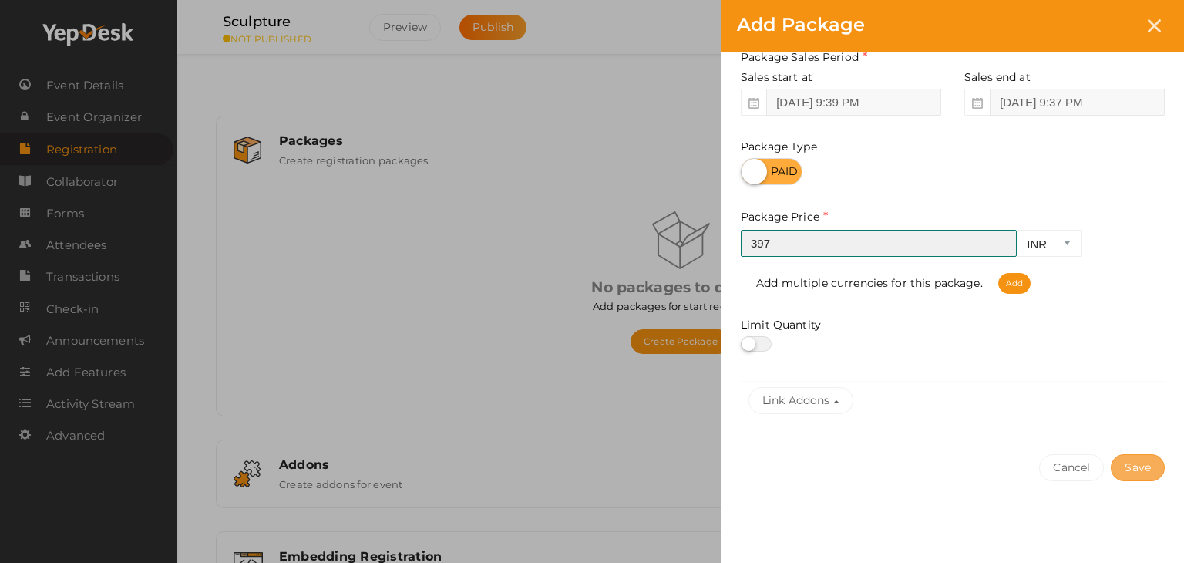
type input "397"
click at [1128, 468] on button "Save" at bounding box center [1138, 467] width 54 height 27
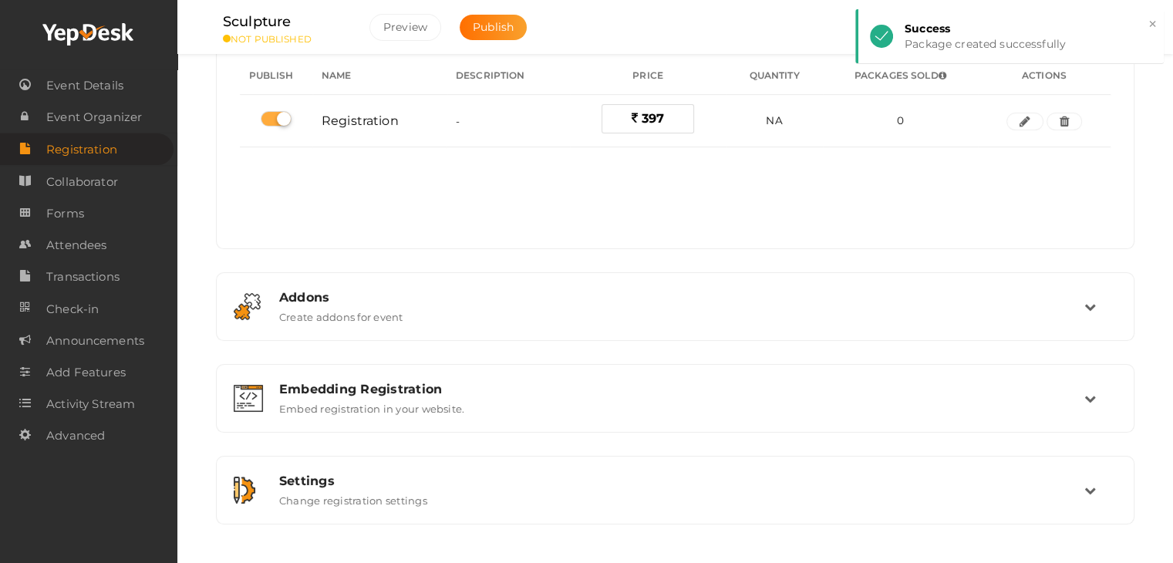
scroll to position [0, 0]
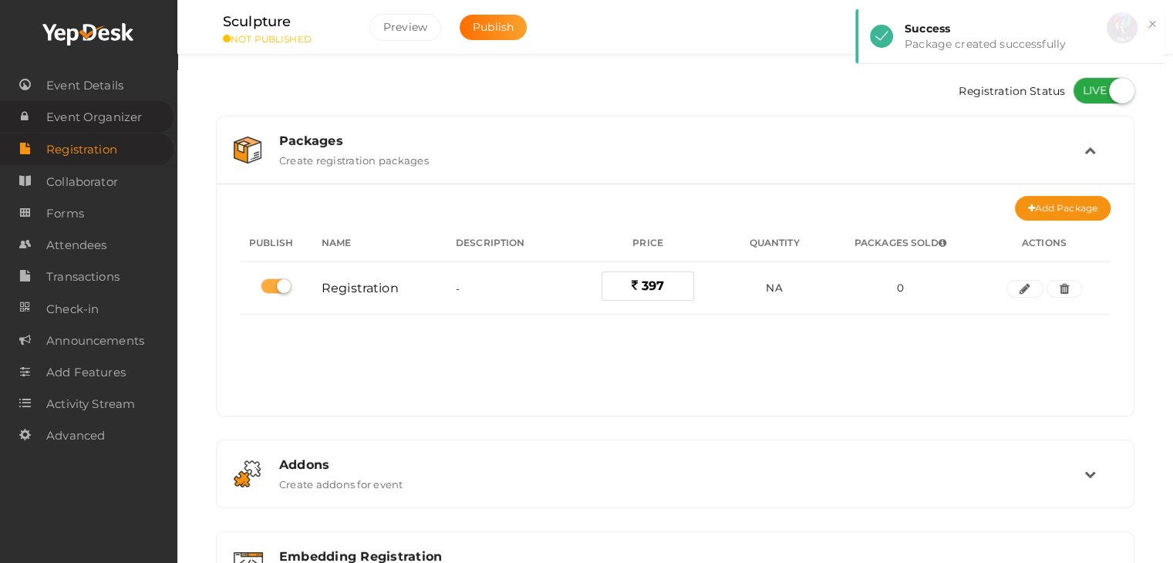
click at [113, 118] on span "Event Organizer" at bounding box center [94, 117] width 96 height 31
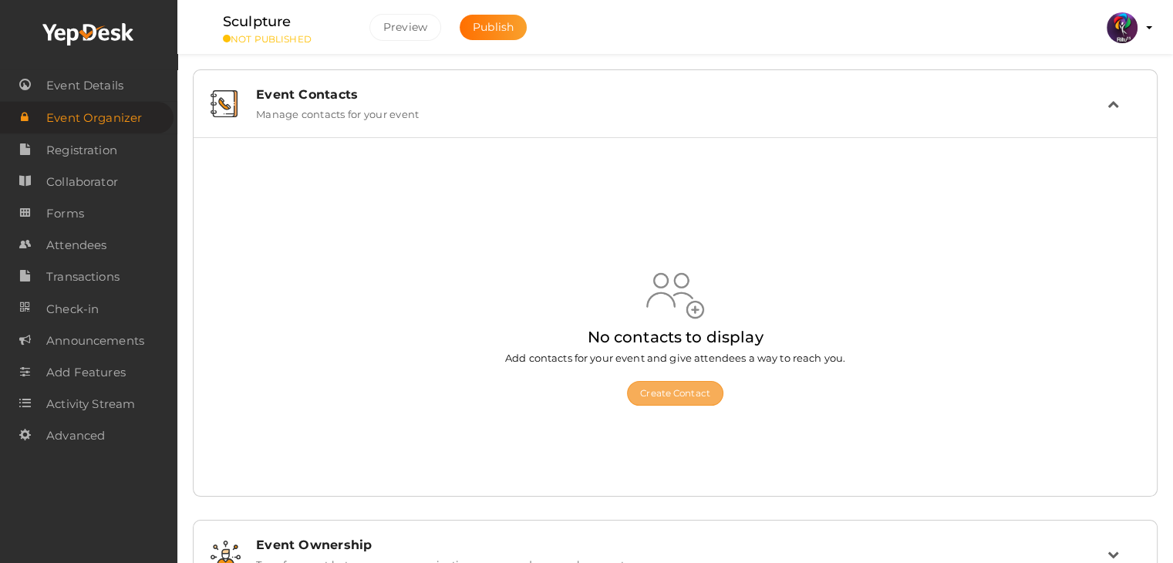
click at [691, 395] on button "Create Contact" at bounding box center [675, 393] width 96 height 25
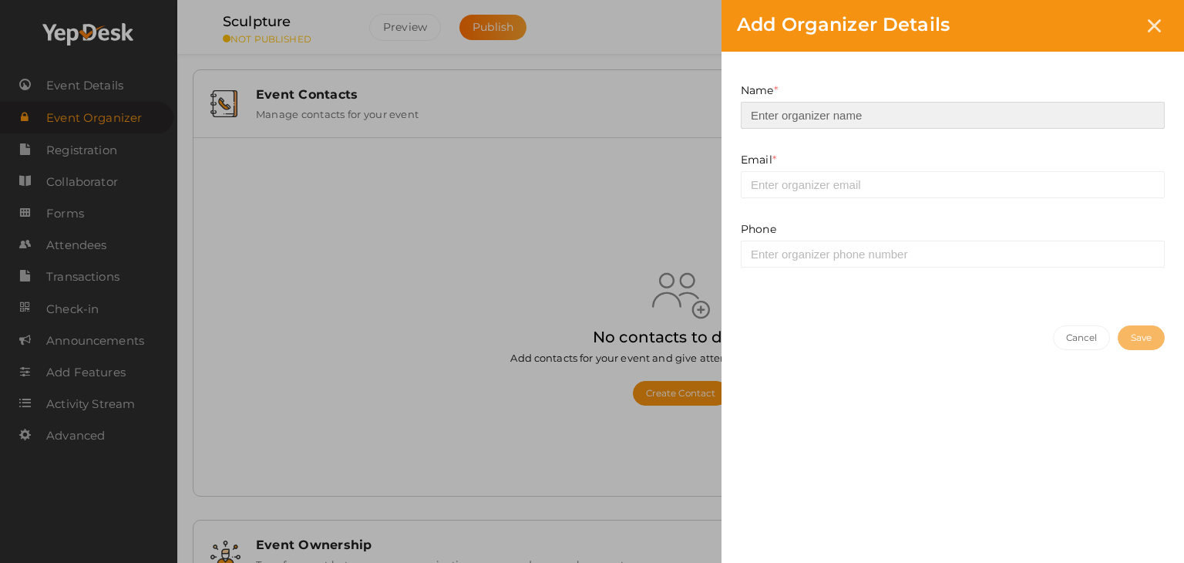
click at [845, 109] on input at bounding box center [953, 115] width 424 height 27
type input "Martin Dominic"
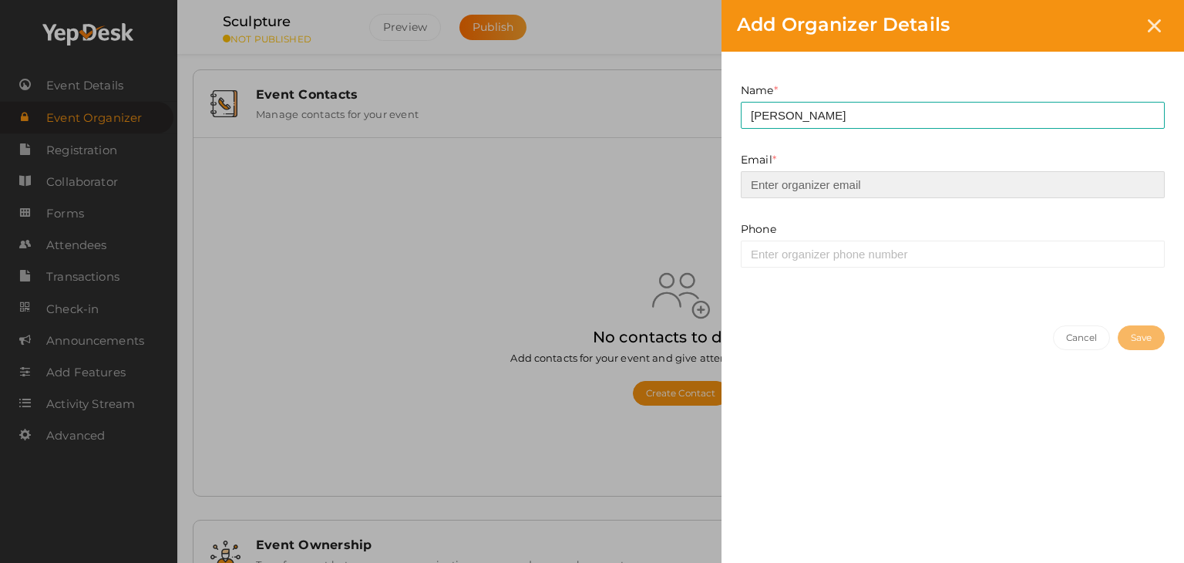
click at [872, 194] on input "email" at bounding box center [953, 184] width 424 height 27
type input "prabhavnarayanan7474@gmail.com"
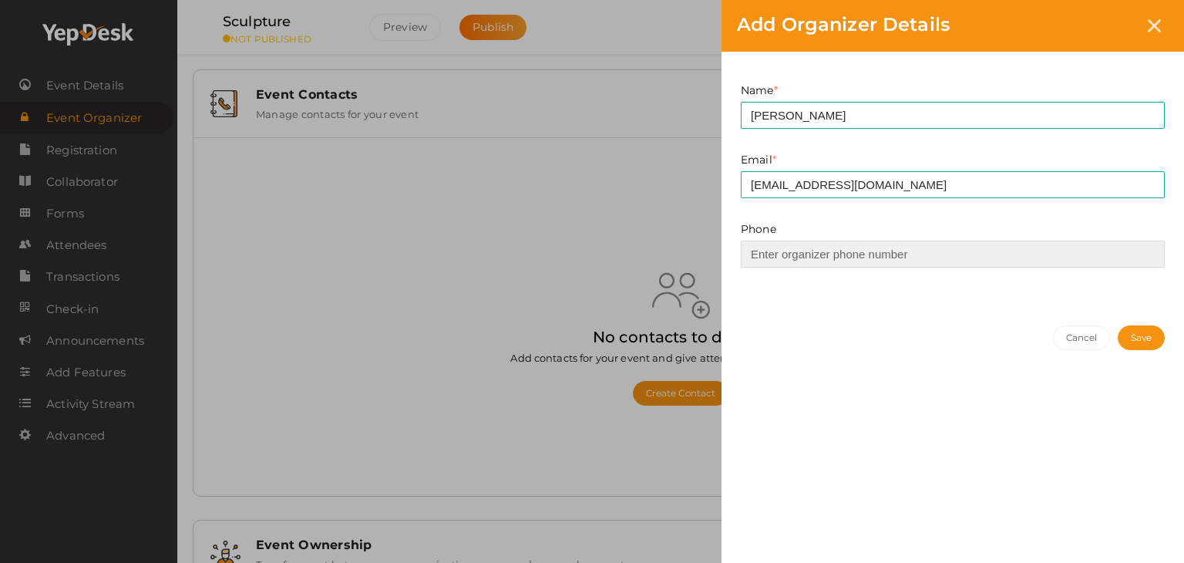
click at [880, 256] on input at bounding box center [953, 254] width 424 height 27
type input "7306392522"
click at [1118, 327] on button "Save" at bounding box center [1141, 337] width 47 height 25
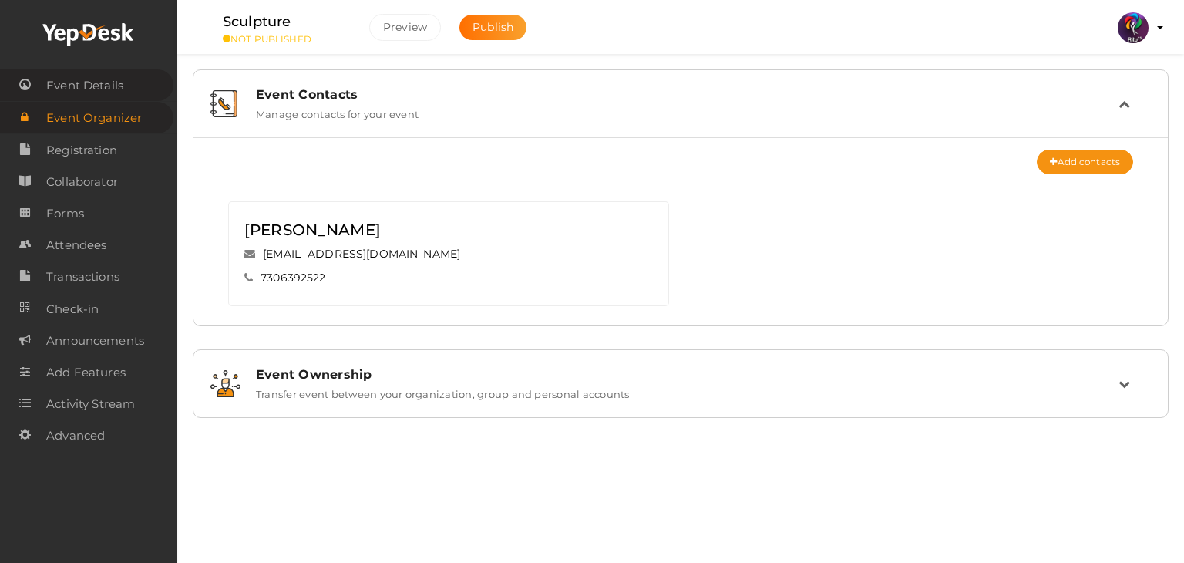
click at [106, 90] on span "Event Details" at bounding box center [84, 85] width 77 height 31
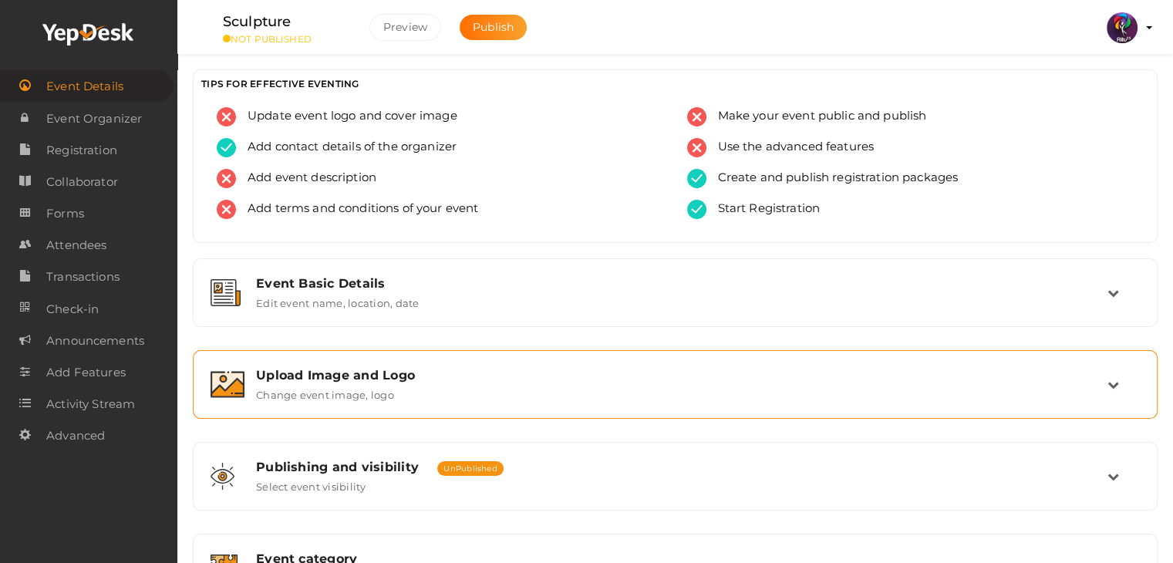
click at [361, 359] on div "Upload Image and Logo Change event image, logo" at bounding box center [675, 385] width 948 height 52
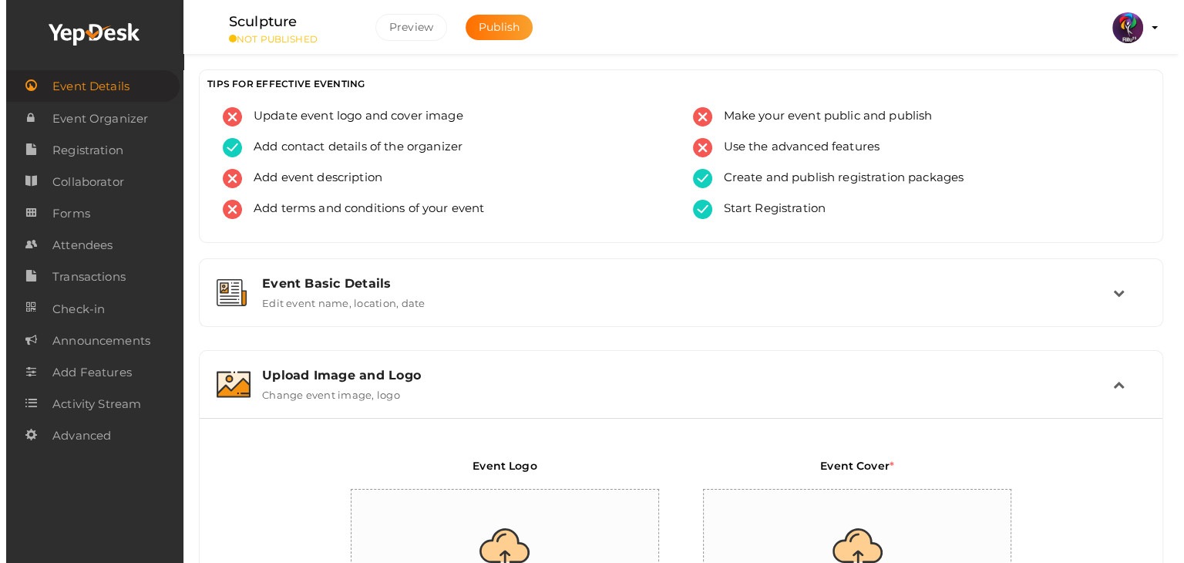
scroll to position [209, 0]
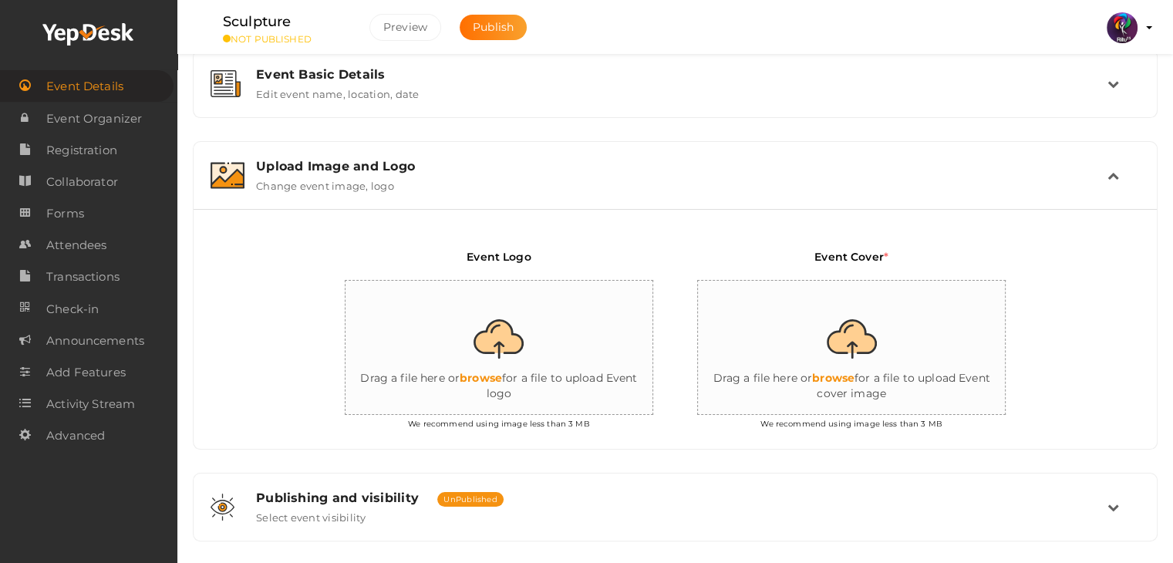
click at [453, 349] on input "file" at bounding box center [499, 348] width 308 height 135
type input "C:\fakepath\logo yepdesk.png"
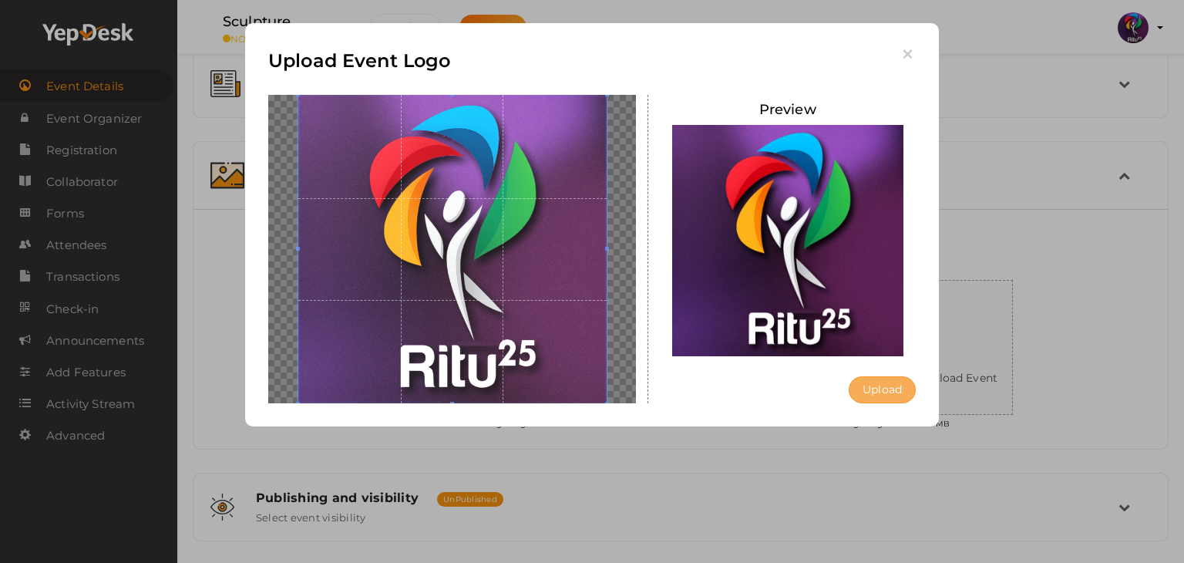
click at [880, 389] on button "Upload" at bounding box center [882, 389] width 67 height 27
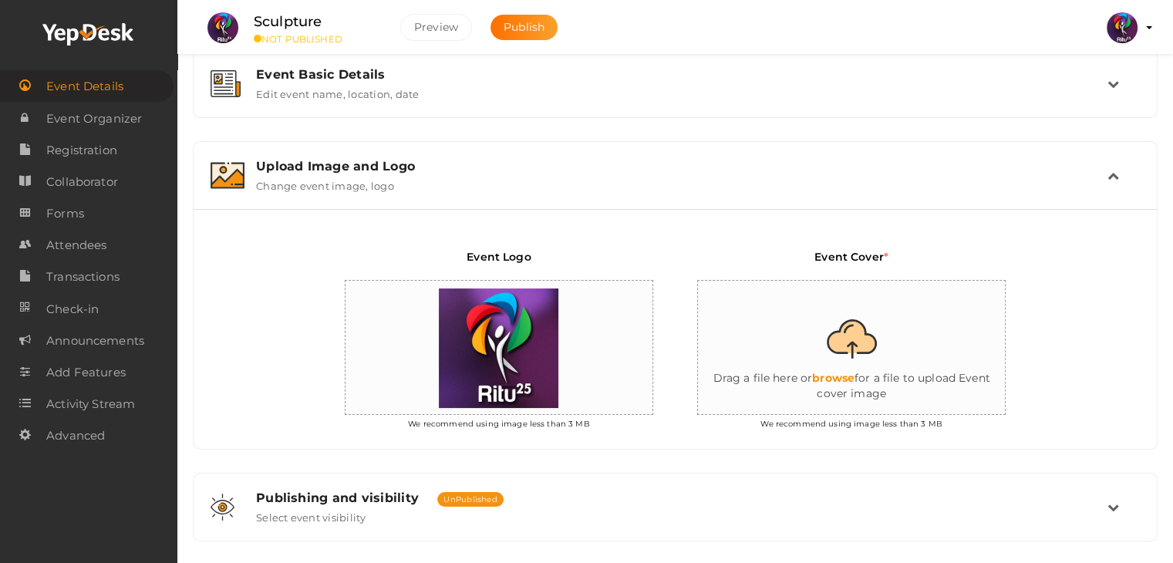
click at [864, 370] on input "file" at bounding box center [852, 348] width 308 height 135
click at [894, 362] on input "file" at bounding box center [852, 348] width 308 height 135
click at [859, 382] on input "file" at bounding box center [852, 348] width 308 height 135
type input "C:\fakepath\sculpture.jpg"
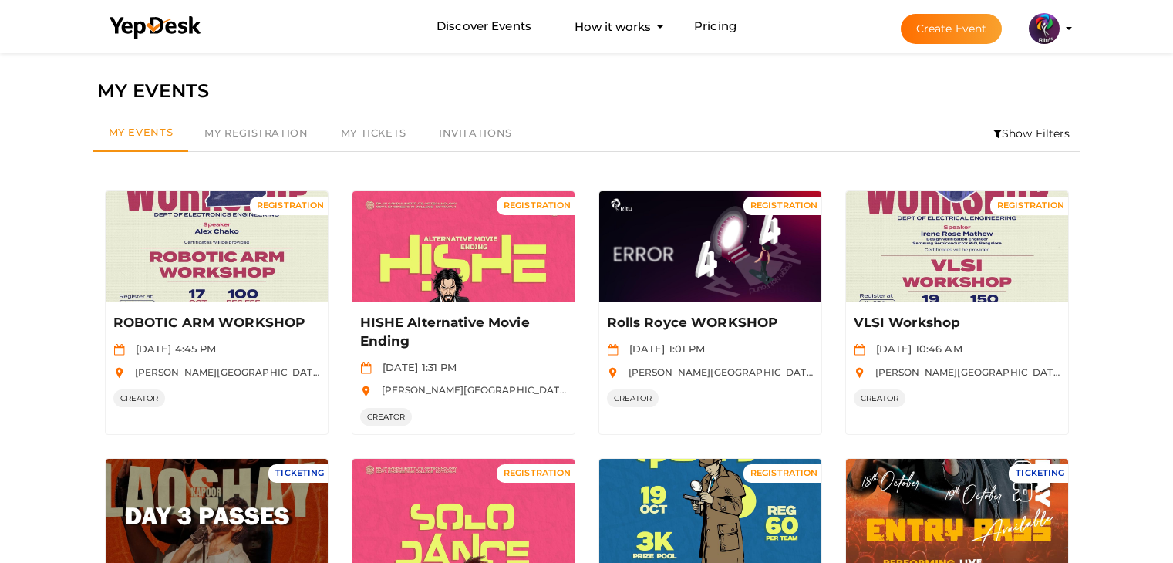
scroll to position [539, 0]
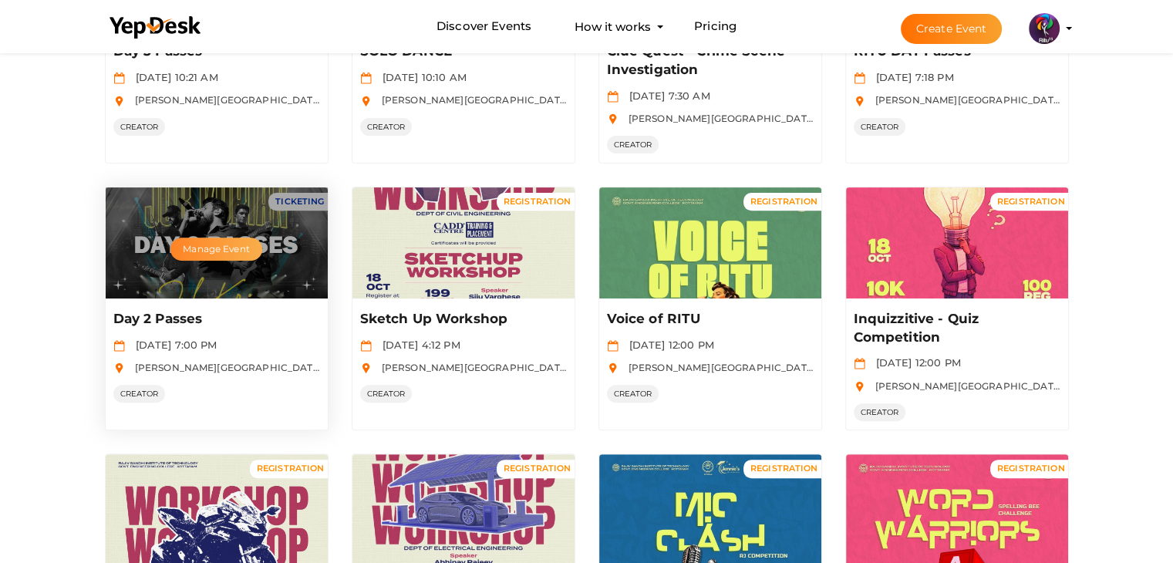
click at [228, 239] on button "Manage Event" at bounding box center [215, 248] width 91 height 23
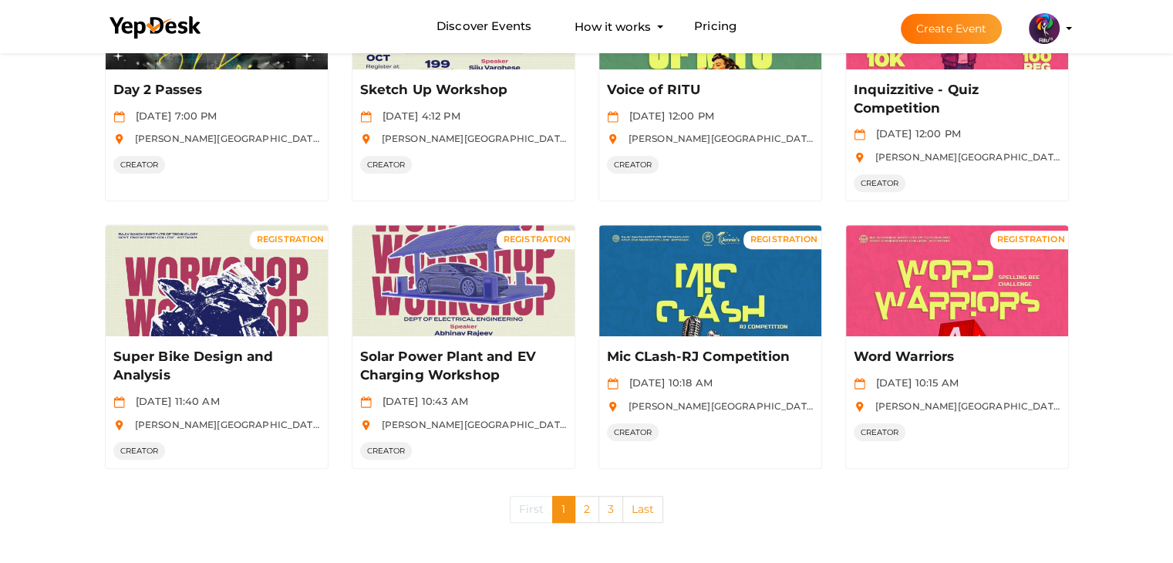
scroll to position [768, 0]
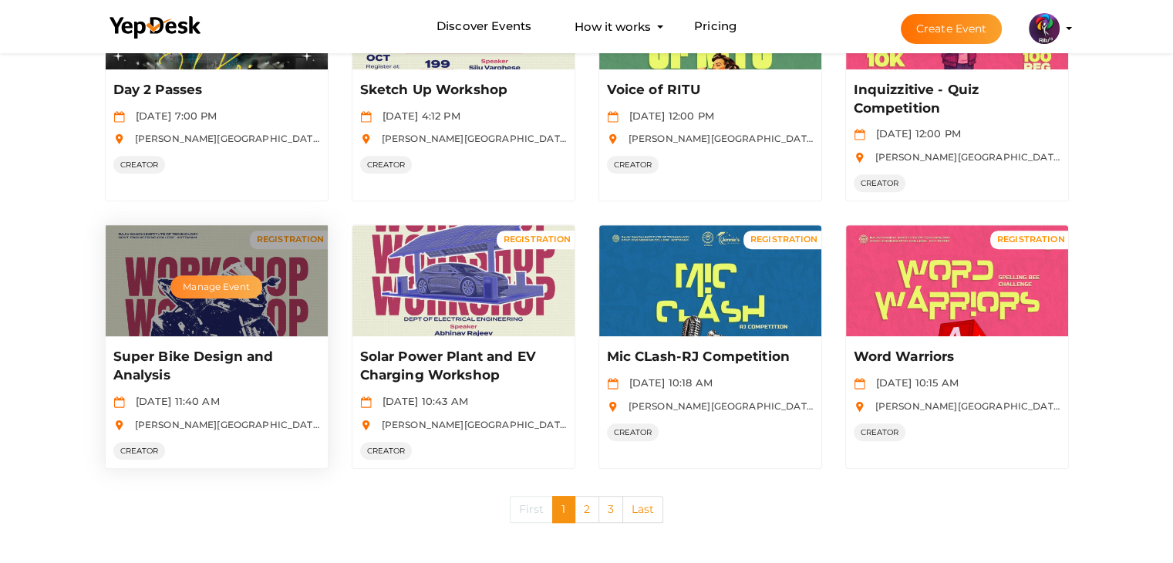
click at [226, 281] on button "Manage Event" at bounding box center [215, 286] width 91 height 23
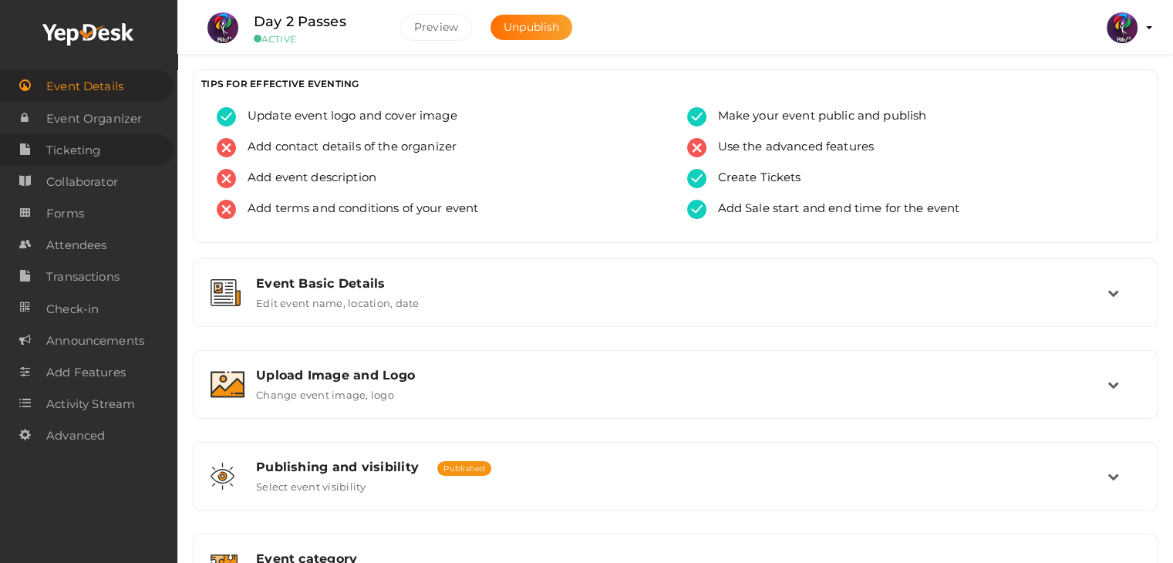
click at [96, 146] on span "Ticketing" at bounding box center [73, 150] width 54 height 31
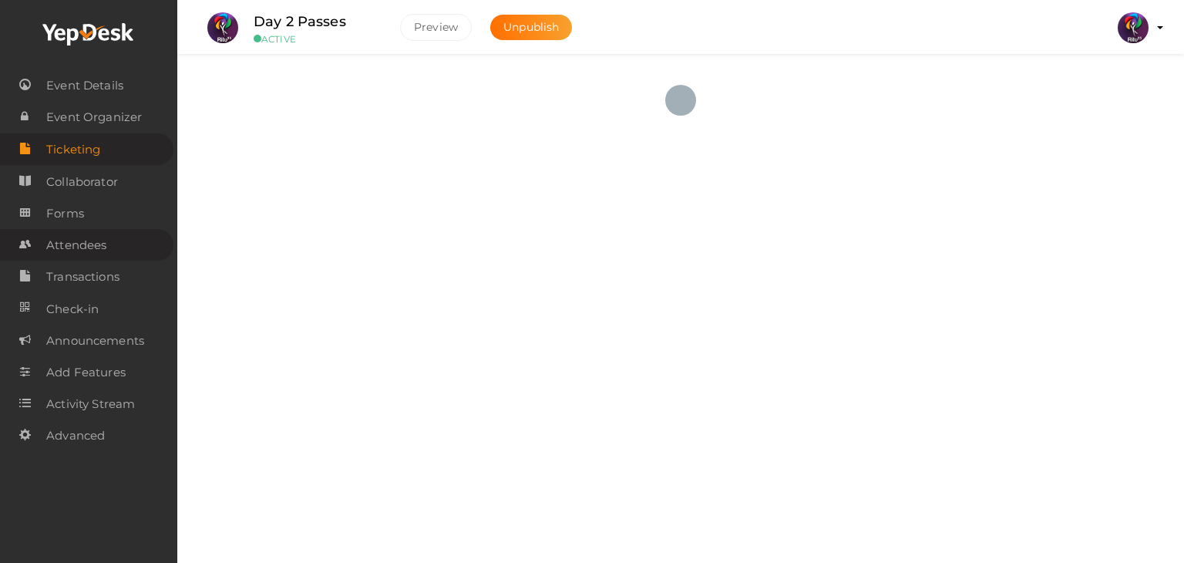
click at [105, 252] on span "Attendees" at bounding box center [76, 245] width 60 height 31
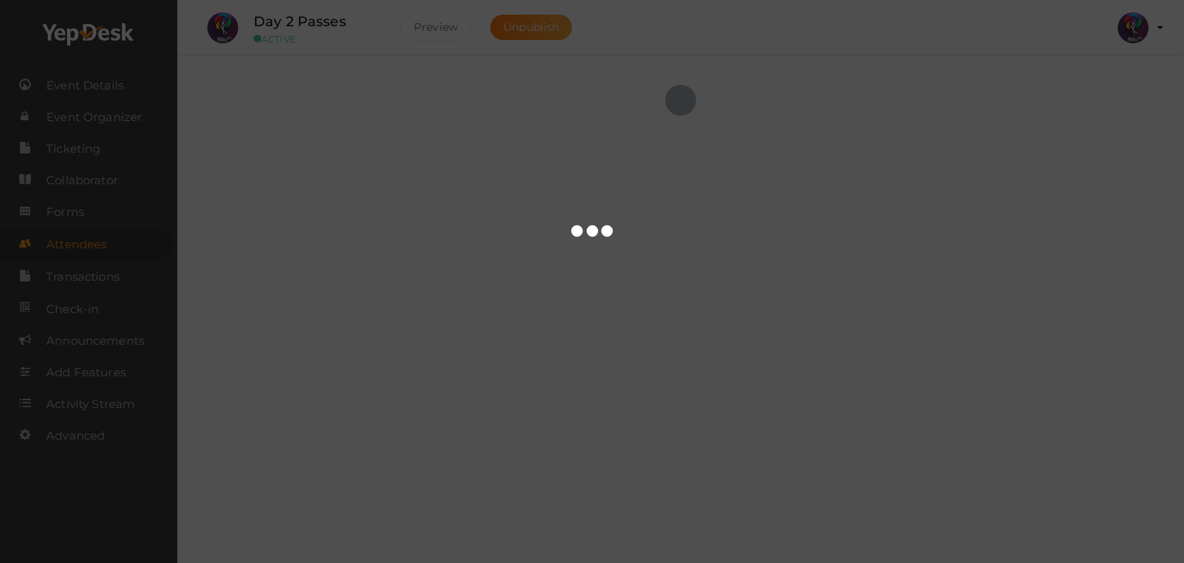
click at [105, 252] on body "Discover Events How it works Powerful Registration / Ticketing Start selling yo…" at bounding box center [592, 281] width 1184 height 563
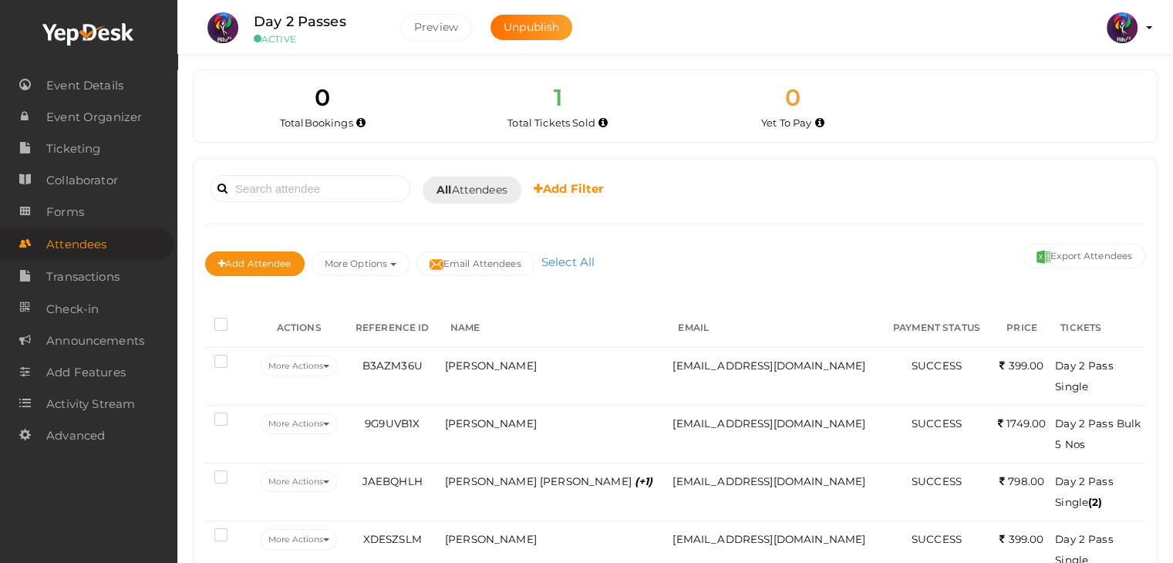
click at [707, 261] on div "Add Attendee More Options Publish to Facebook Resend Invites Invite Attendees A…" at bounding box center [675, 266] width 940 height 52
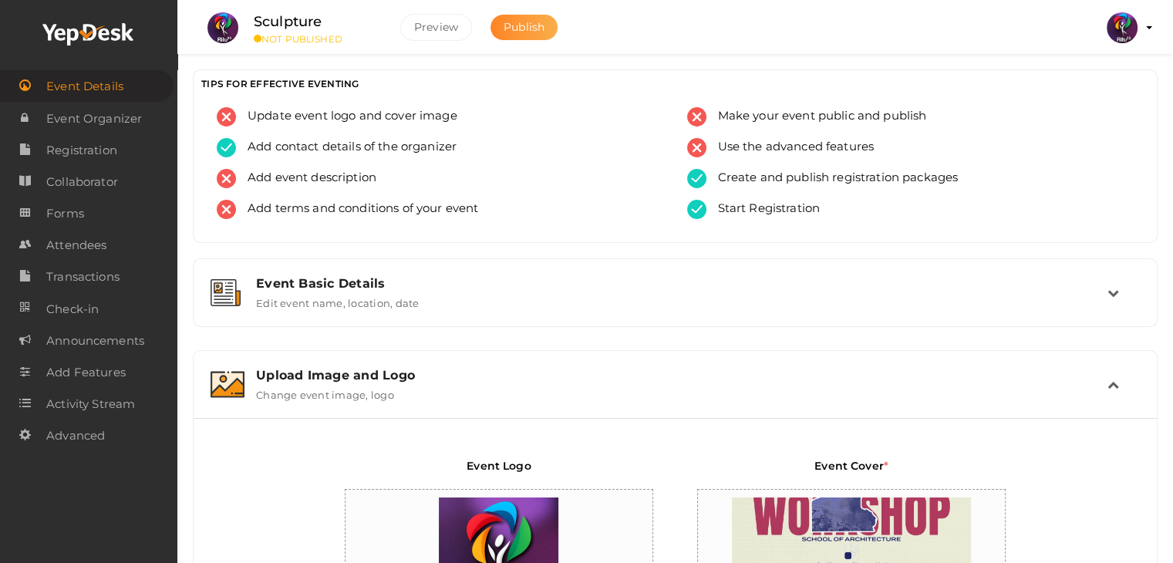
click at [520, 22] on span "Publish" at bounding box center [523, 27] width 41 height 14
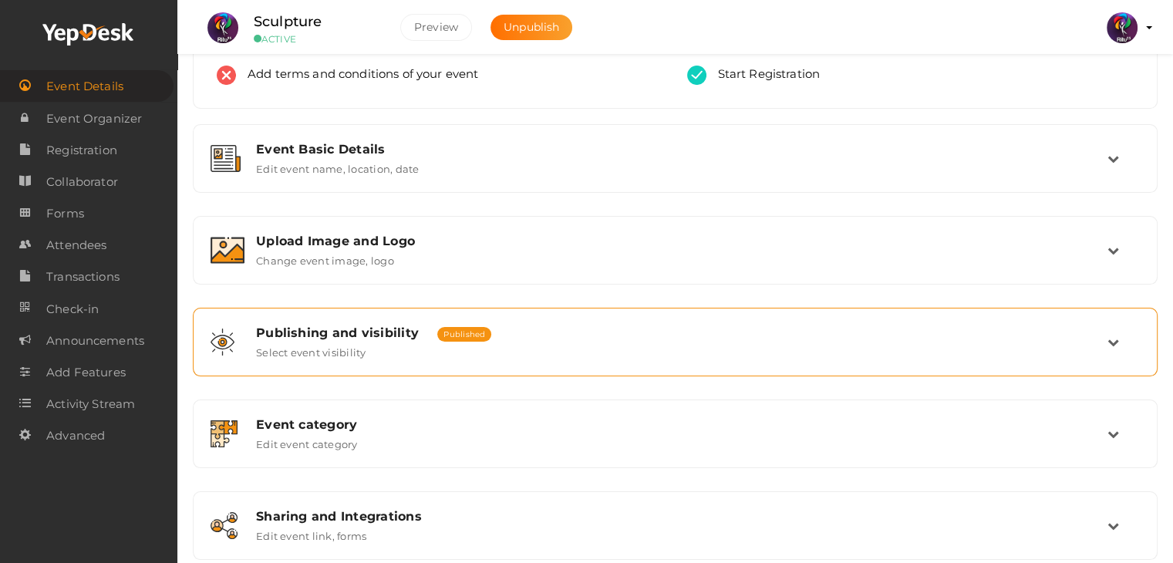
scroll to position [260, 0]
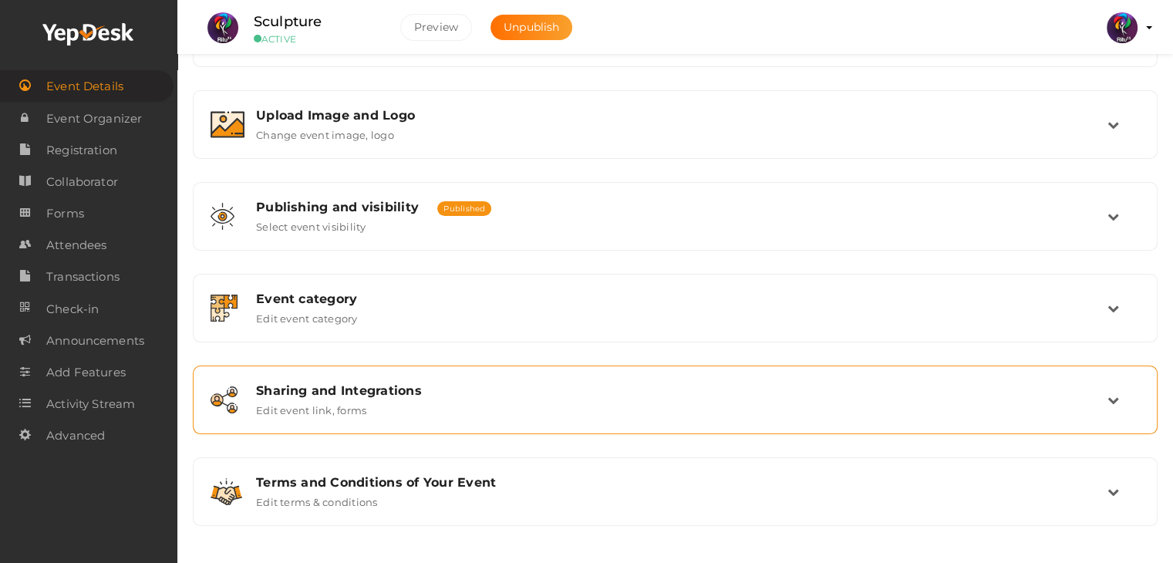
click at [518, 378] on div "Sharing and Integrations Edit event link, forms" at bounding box center [675, 400] width 948 height 52
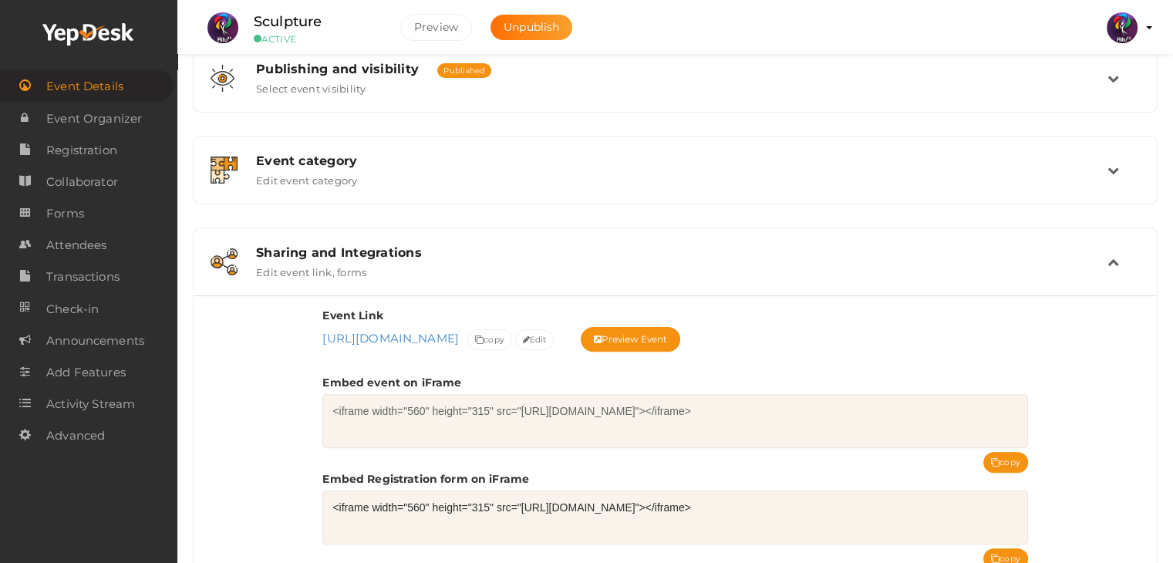
scroll to position [401, 0]
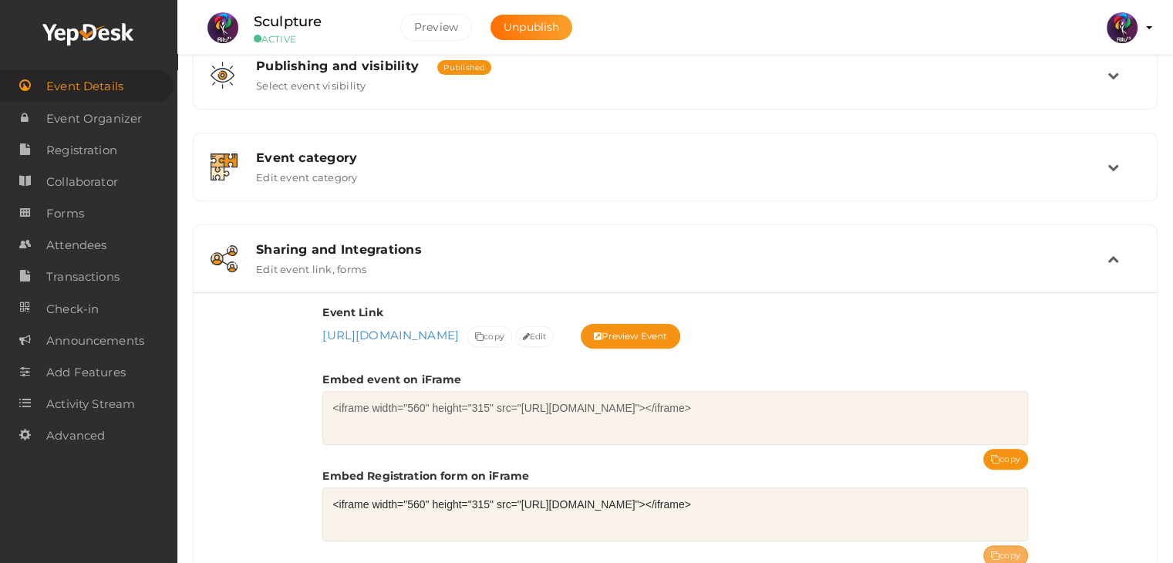
click at [998, 552] on icon at bounding box center [995, 556] width 8 height 8
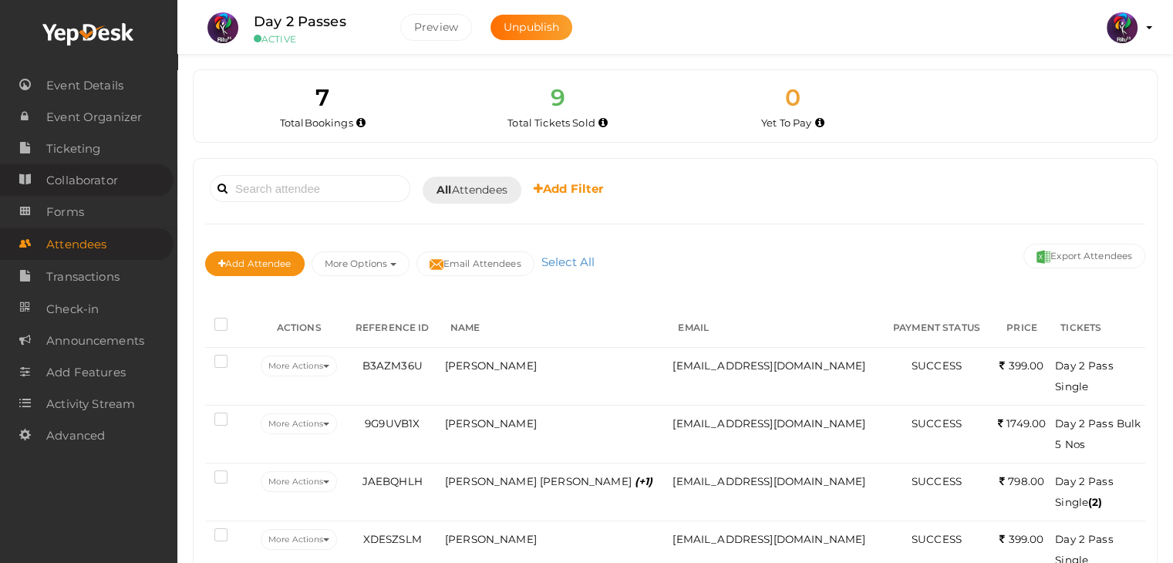
click at [133, 164] on link "Collaborator" at bounding box center [86, 180] width 173 height 32
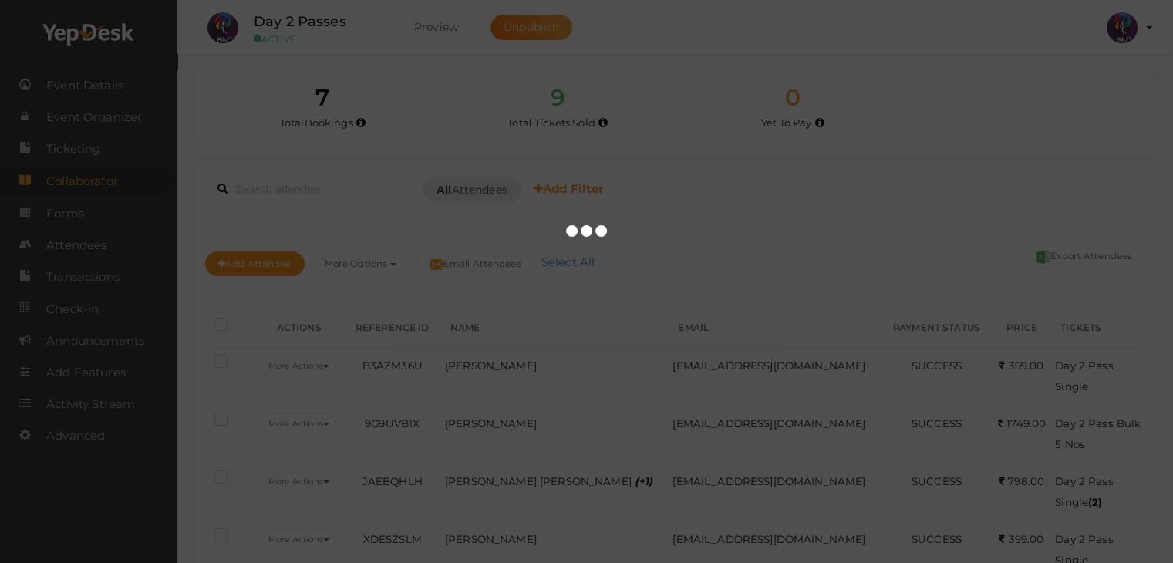
click at [114, 152] on div at bounding box center [586, 281] width 1173 height 563
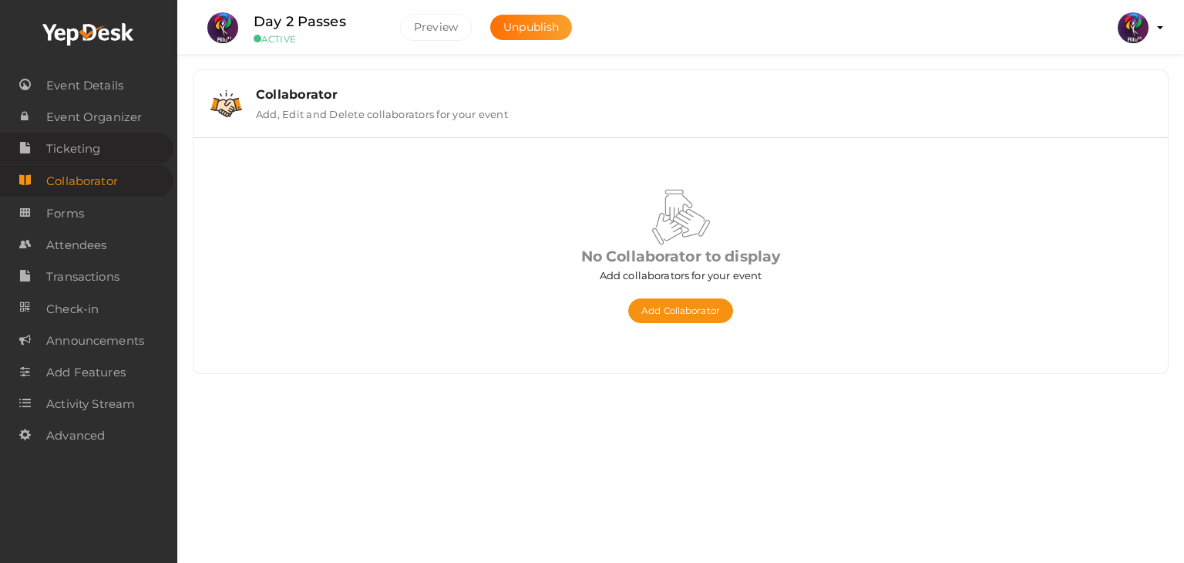
click at [86, 149] on span "Ticketing" at bounding box center [73, 148] width 54 height 31
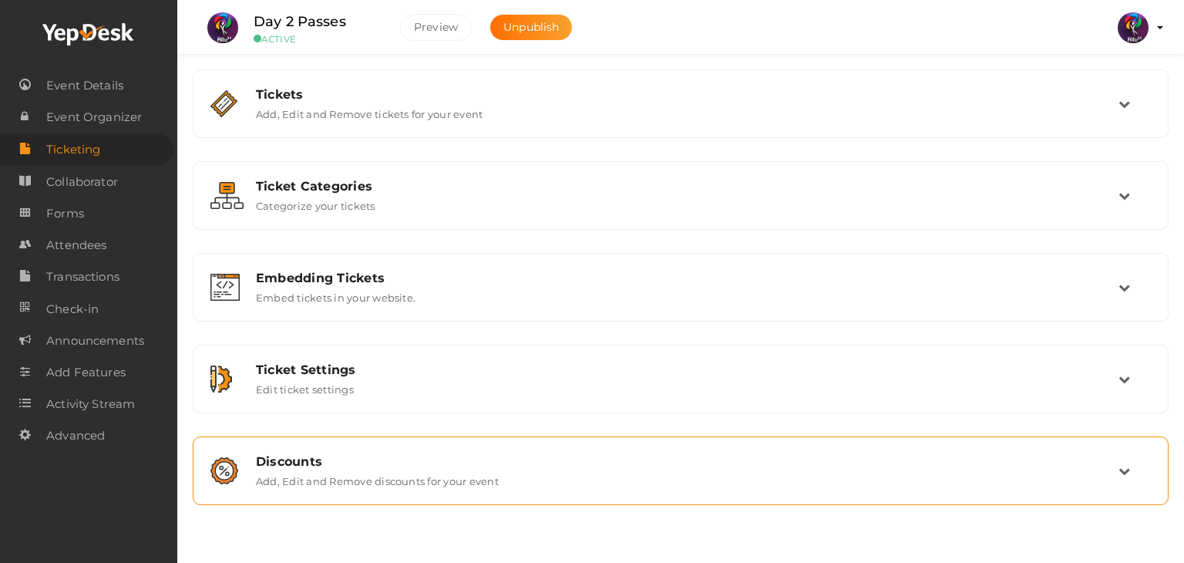
click at [565, 450] on div "Discounts Add, Edit and Remove discounts for your event" at bounding box center [680, 471] width 959 height 52
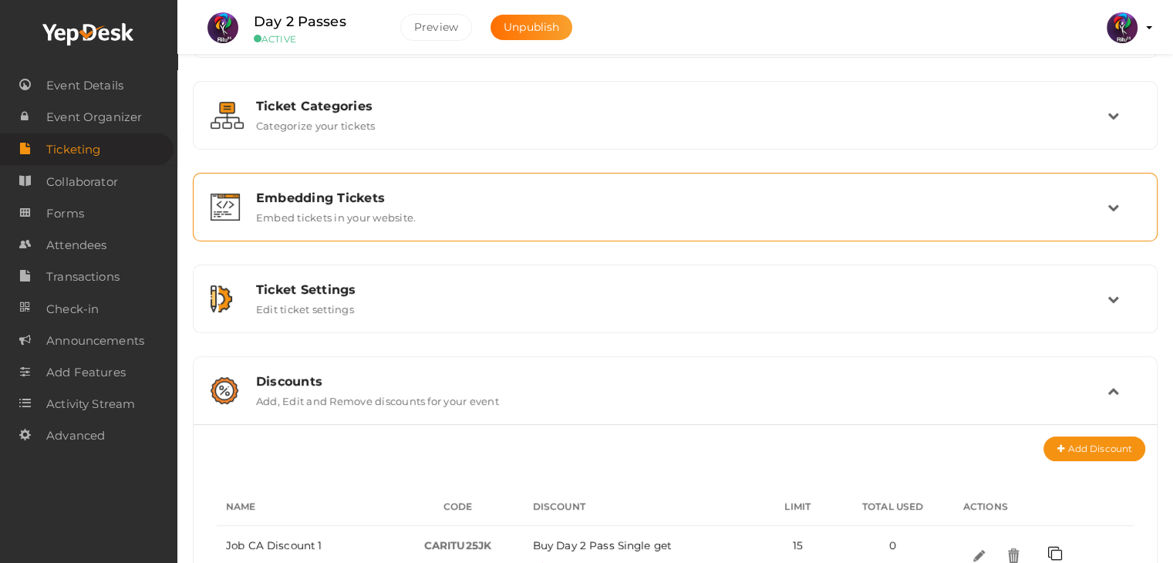
scroll to position [82, 0]
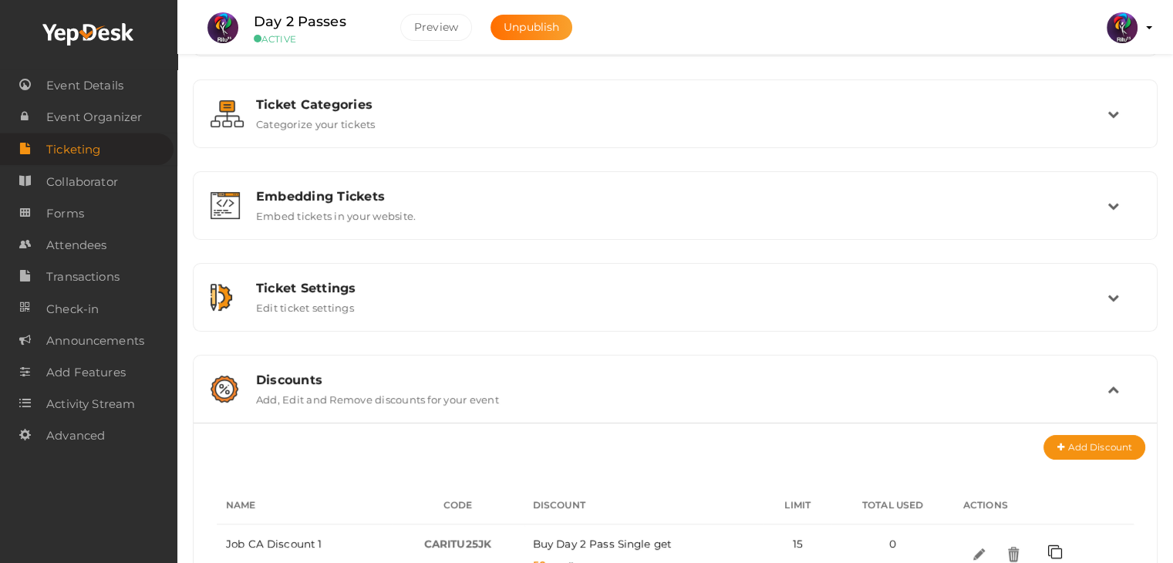
click at [1116, 375] on td at bounding box center [1123, 388] width 32 height 33
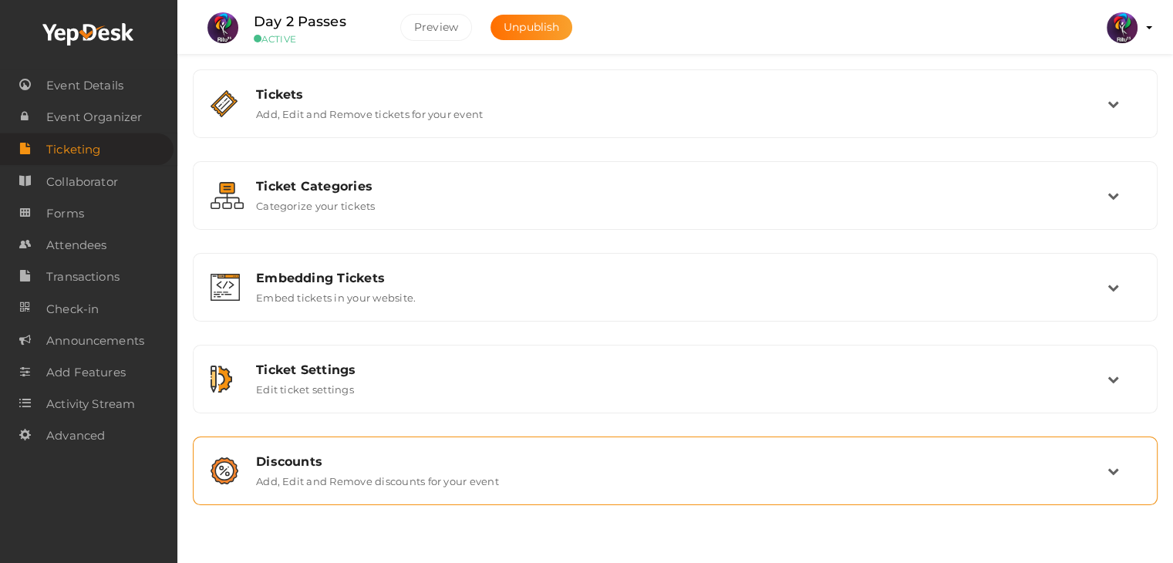
scroll to position [0, 0]
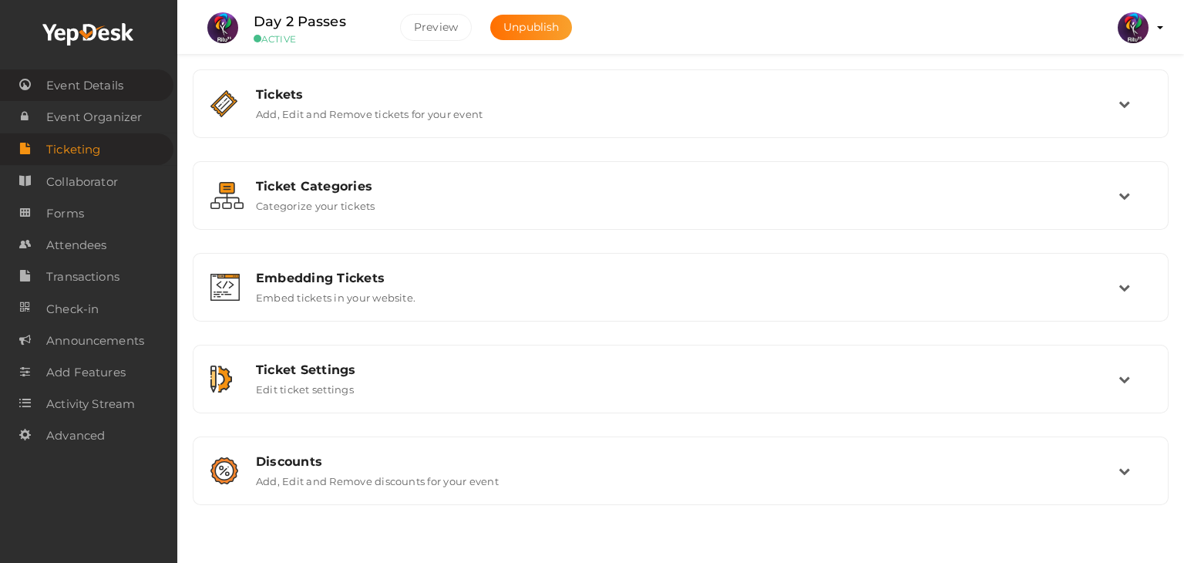
click at [117, 90] on span "Event Details" at bounding box center [84, 85] width 77 height 31
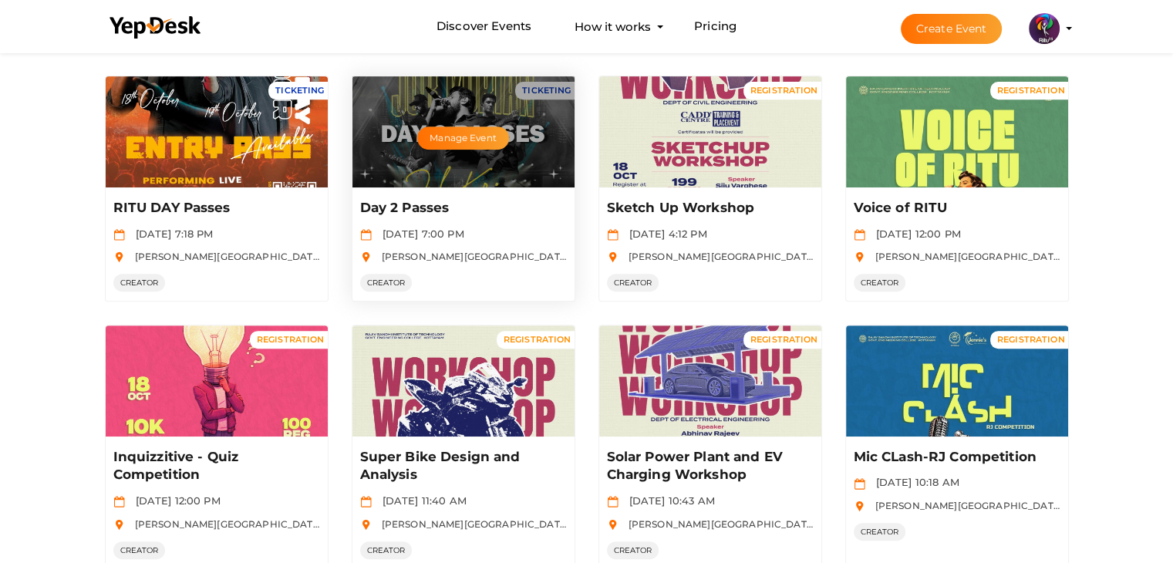
scroll to position [749, 0]
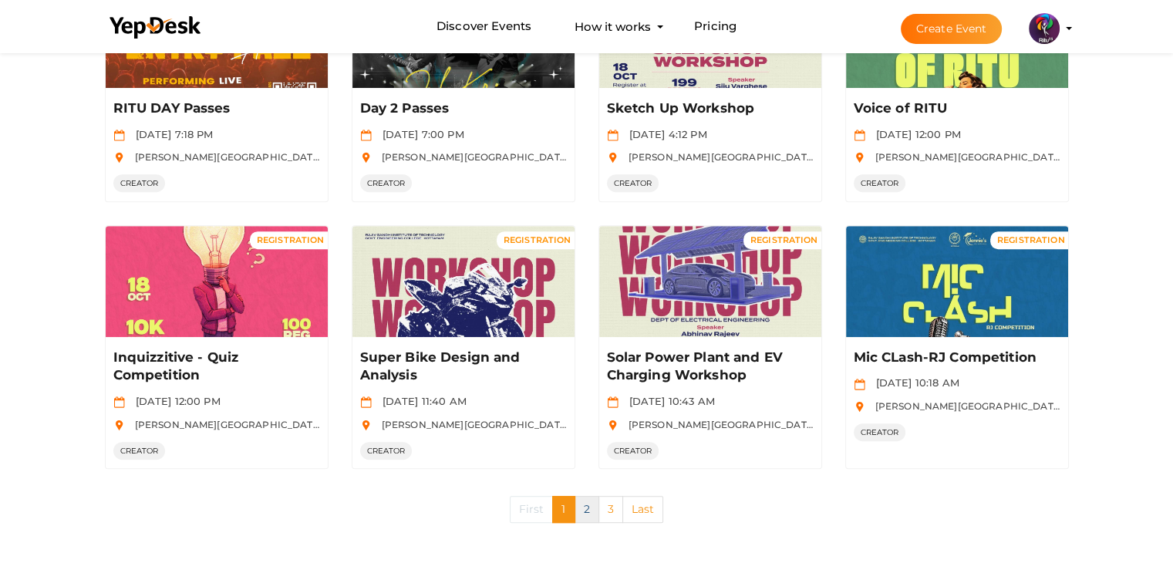
click at [592, 507] on link "2" at bounding box center [586, 509] width 25 height 27
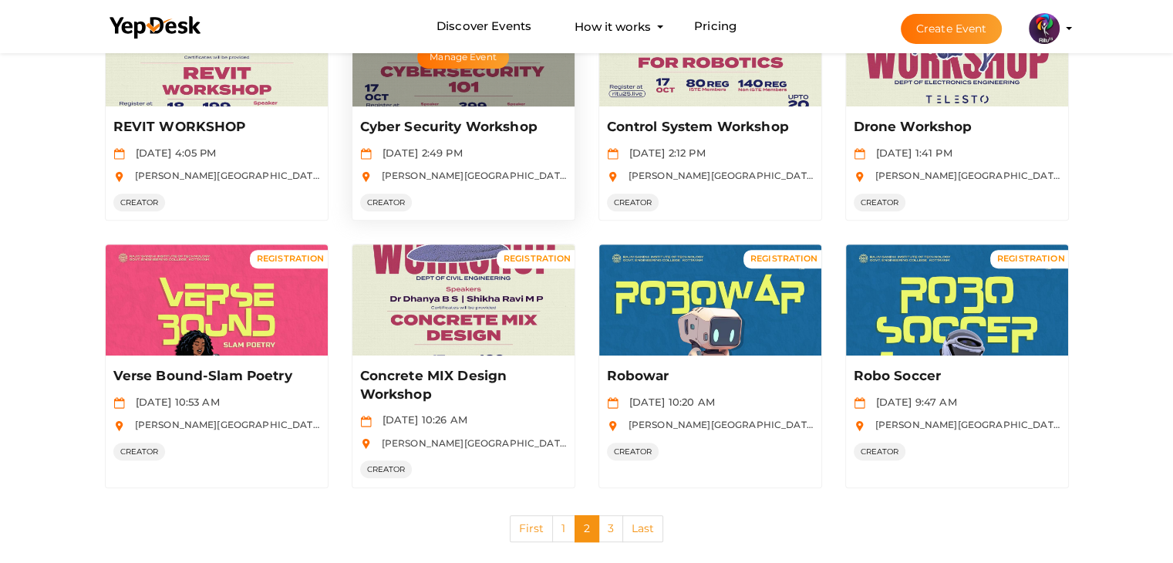
scroll to position [731, 0]
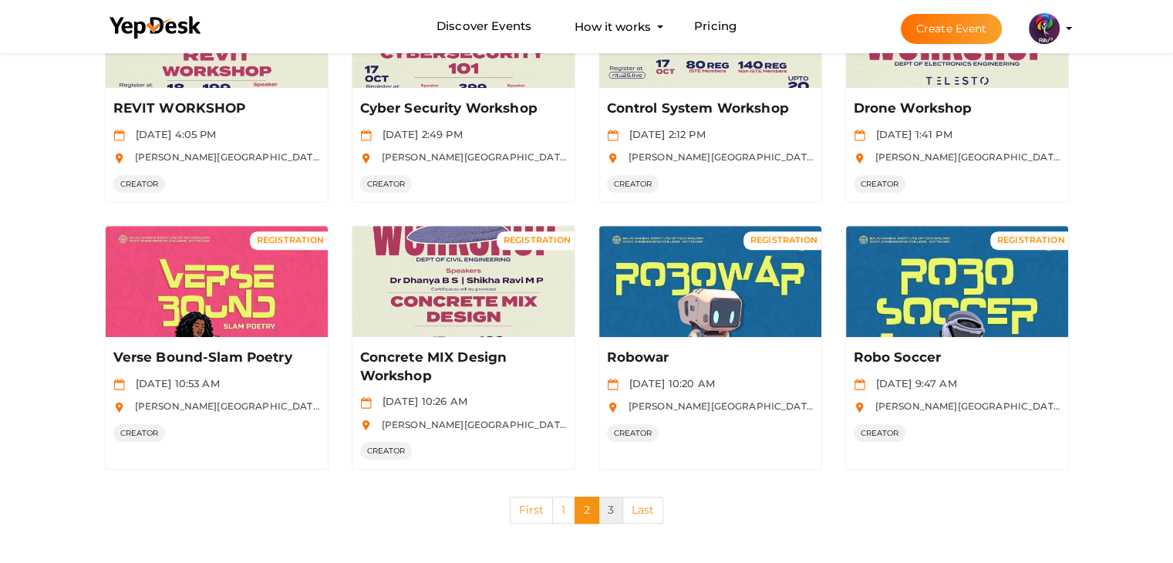
click at [601, 497] on link "3" at bounding box center [610, 510] width 25 height 27
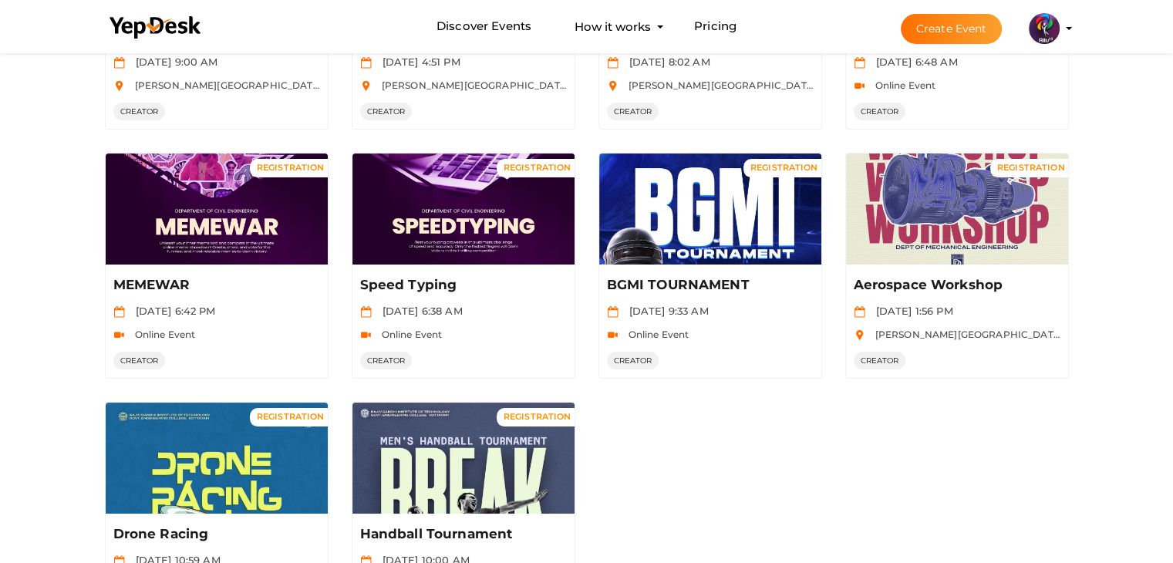
scroll to position [287, 0]
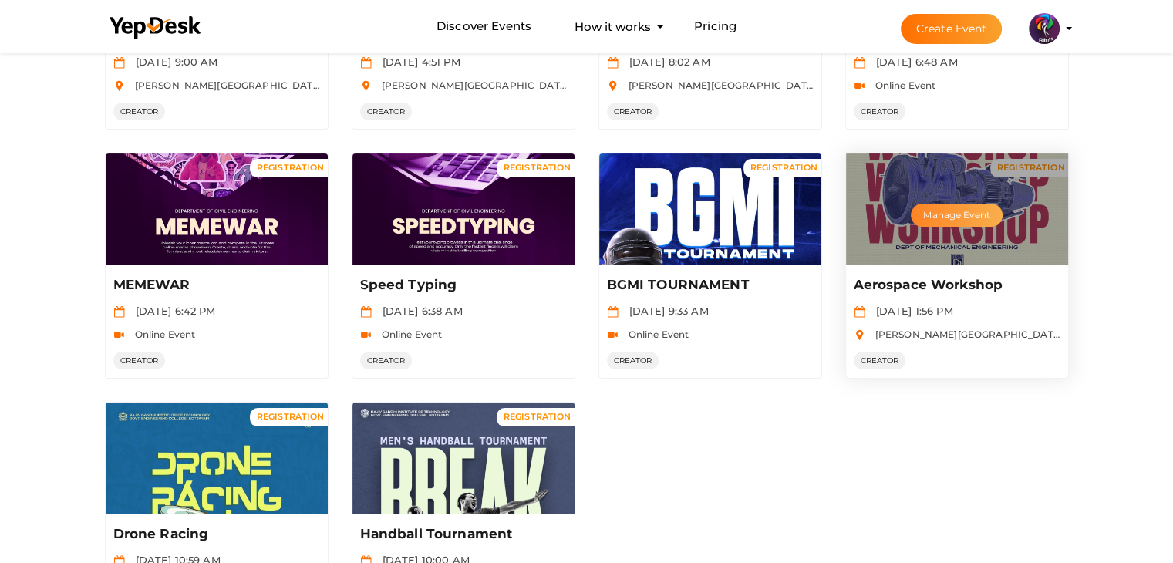
click at [934, 204] on button "Manage Event" at bounding box center [956, 215] width 91 height 23
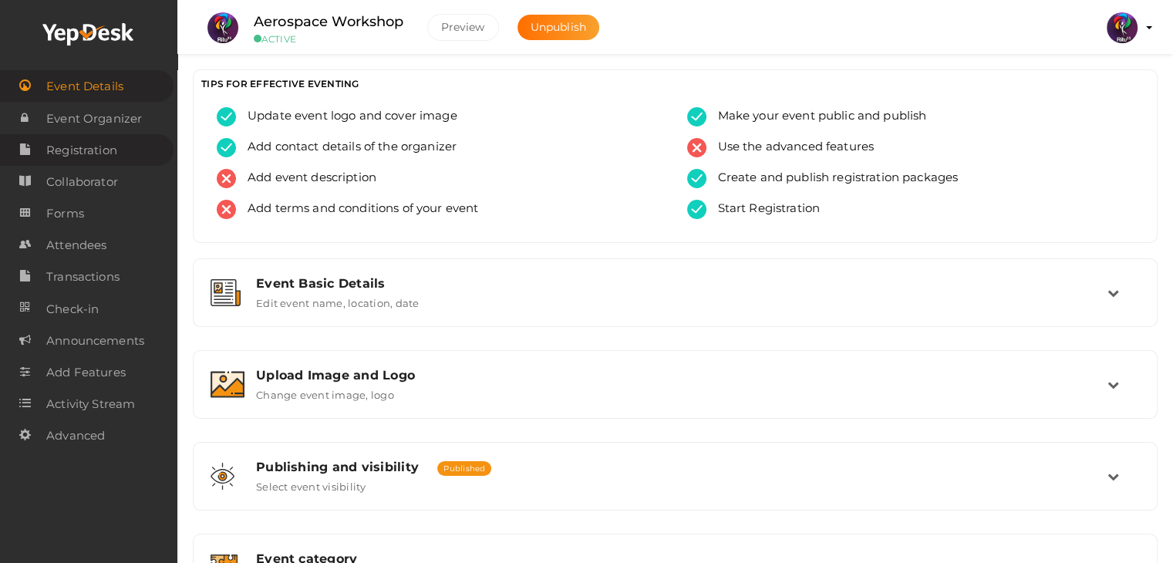
click at [114, 160] on span "Registration" at bounding box center [81, 150] width 71 height 31
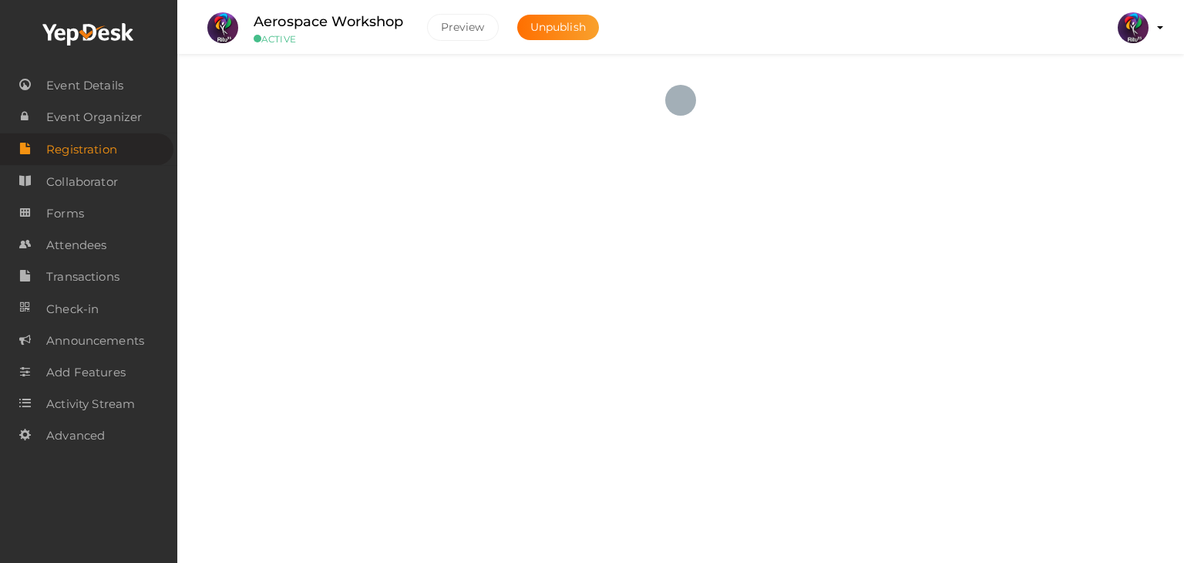
checkbox input "true"
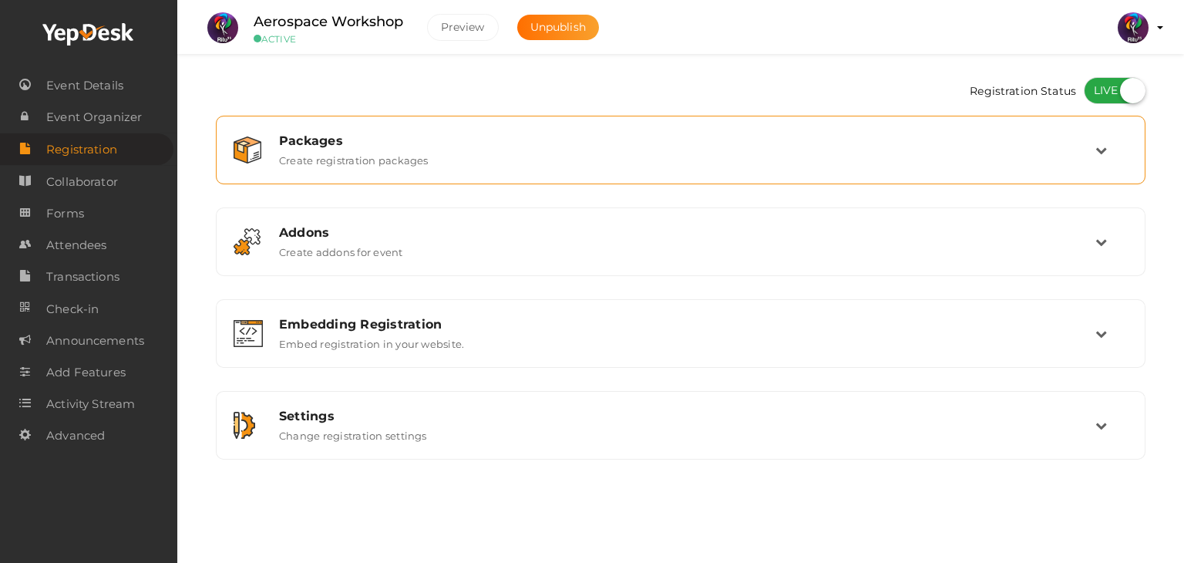
click at [521, 143] on div "Packages" at bounding box center [687, 140] width 817 height 15
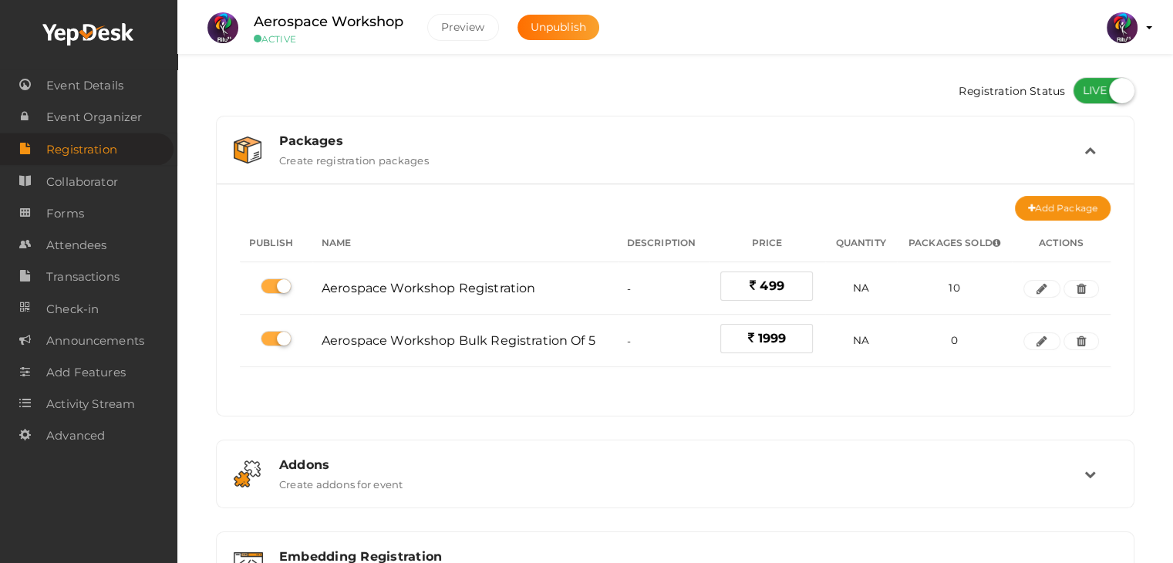
click at [521, 143] on div "Packages" at bounding box center [681, 140] width 805 height 15
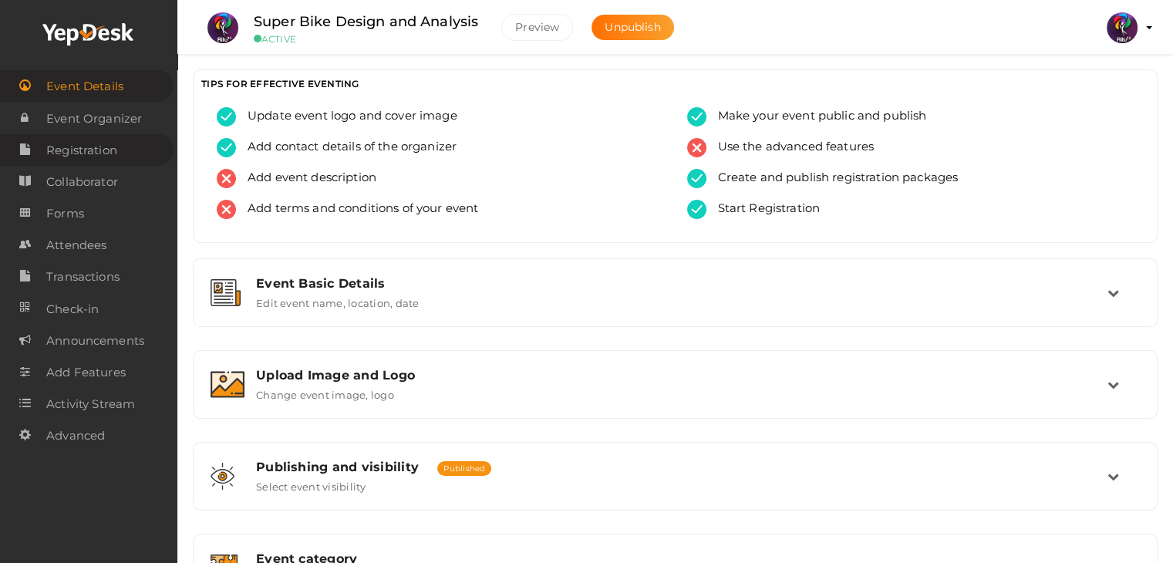
click at [97, 154] on span "Registration" at bounding box center [81, 150] width 71 height 31
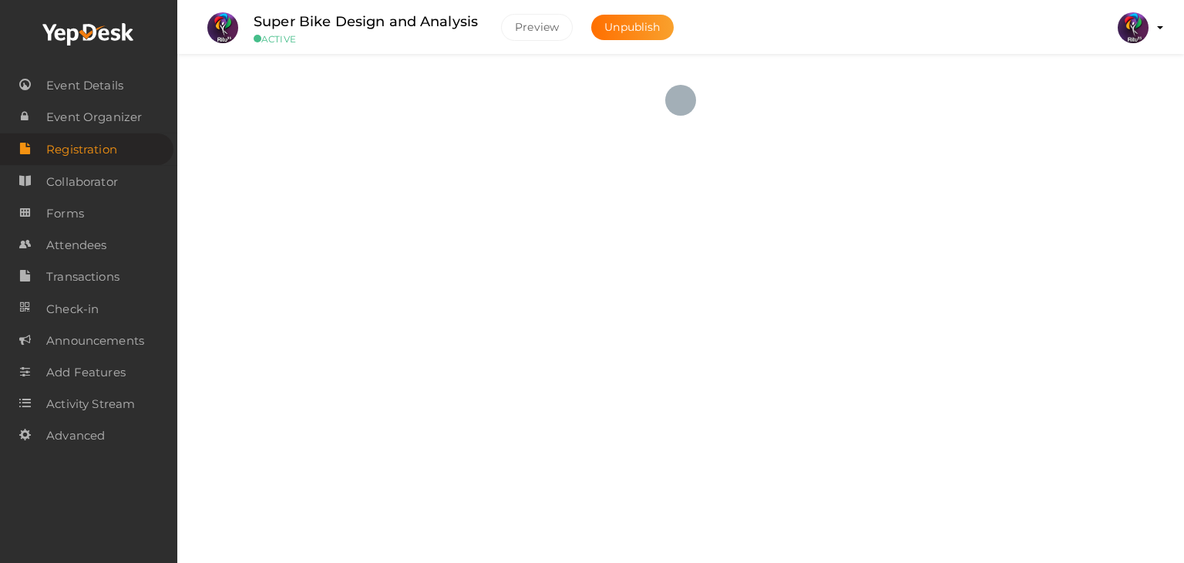
checkbox input "true"
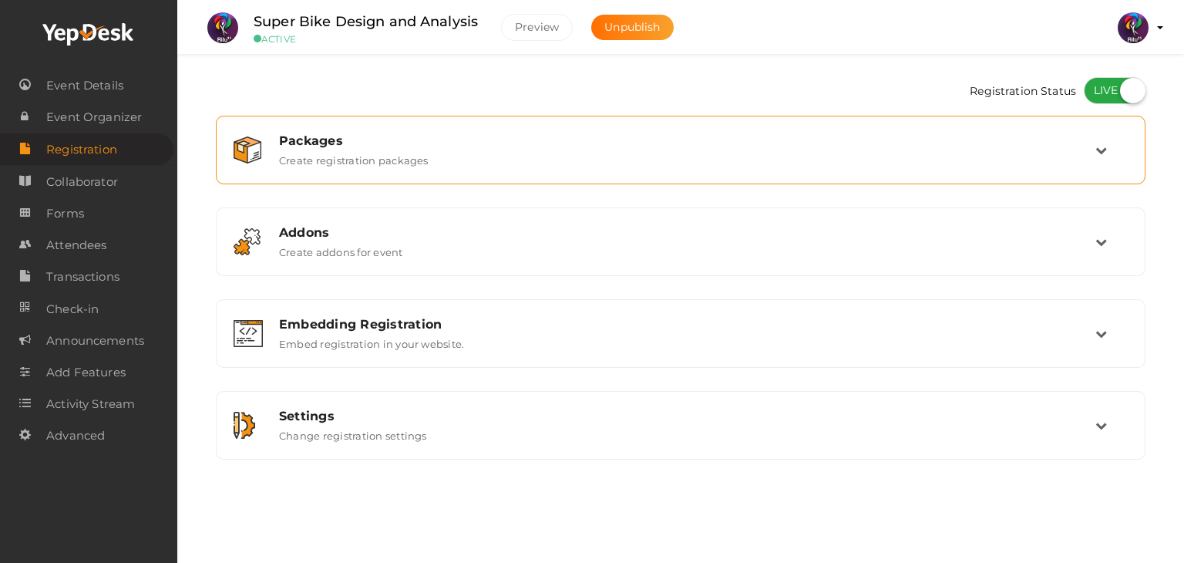
drag, startPoint x: 803, startPoint y: 192, endPoint x: 851, endPoint y: 152, distance: 63.0
click at [851, 152] on div "Packages Create registration packages Add Package No packages to display Add pa…" at bounding box center [681, 288] width 930 height 344
click at [851, 152] on div "Packages Create registration packages" at bounding box center [682, 149] width 828 height 33
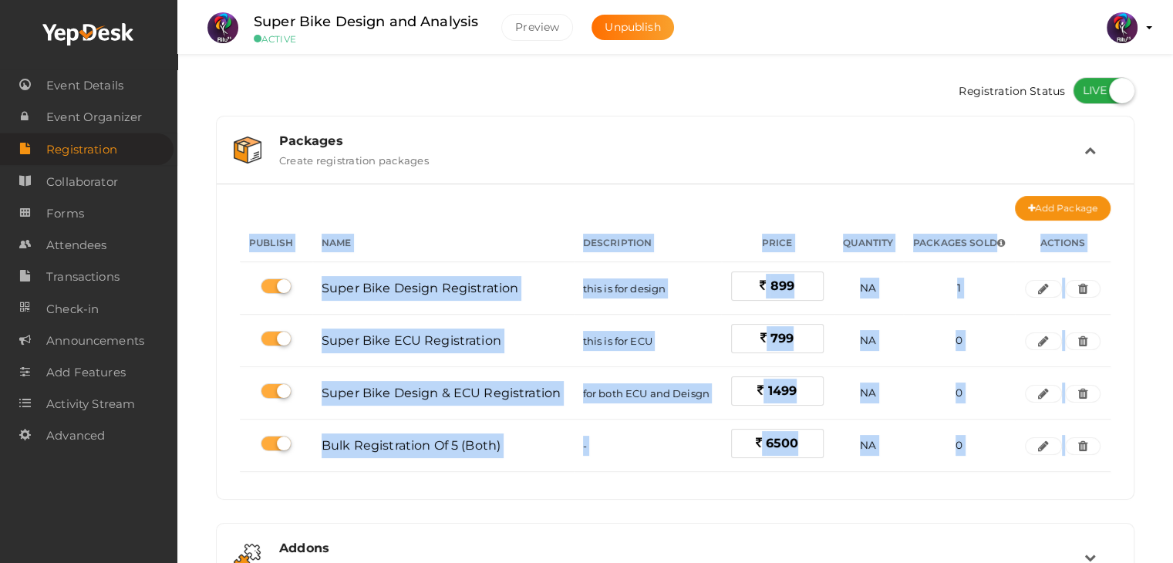
click at [849, 209] on div "Add Package No packages to display Add packages for start registration Create P…" at bounding box center [675, 341] width 894 height 291
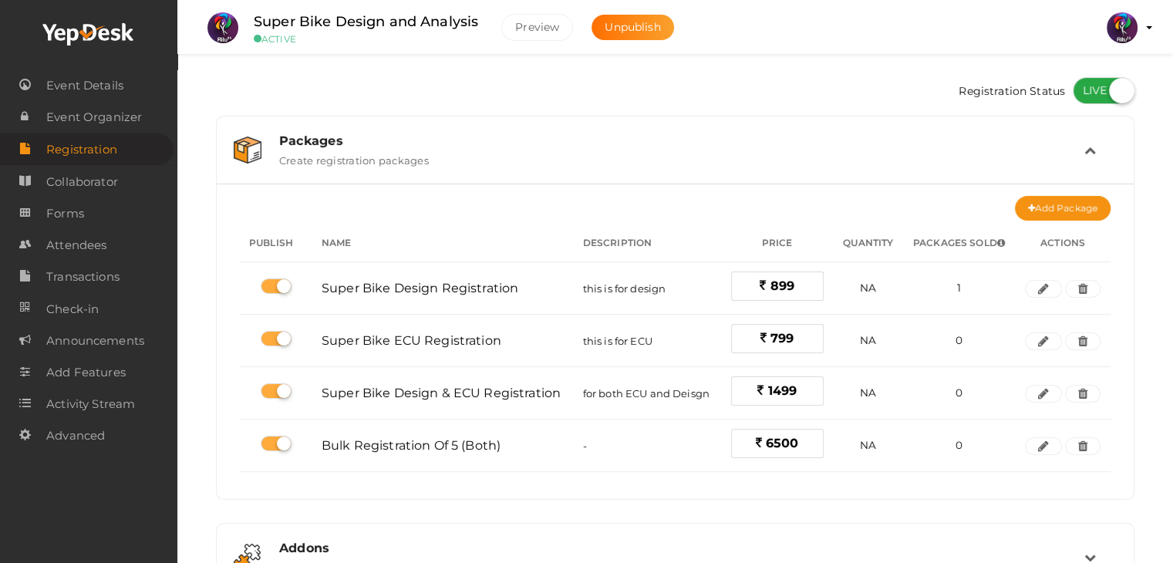
click at [975, 471] on div "Publish Name Description Price Quantity Packages Sold Actions Super Bike Design…" at bounding box center [675, 354] width 870 height 267
